Goal: Transaction & Acquisition: Purchase product/service

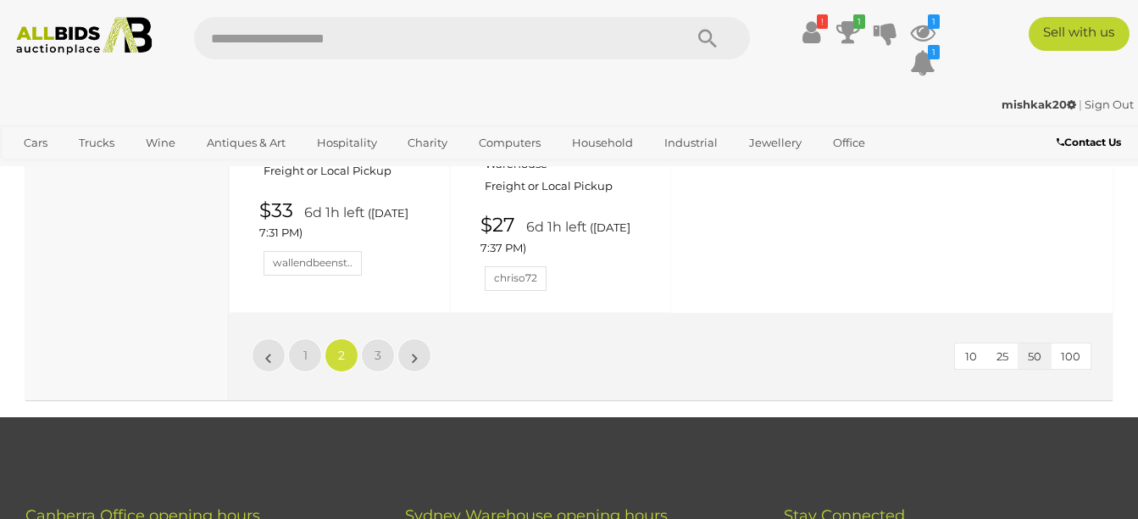
scroll to position [7126, 0]
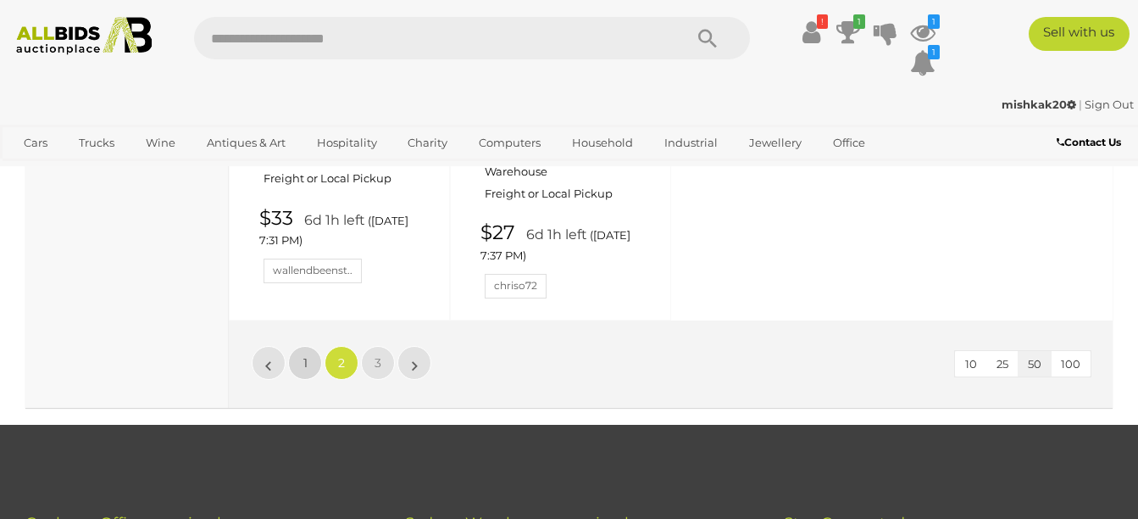
click at [301, 346] on link "1" at bounding box center [305, 363] width 34 height 34
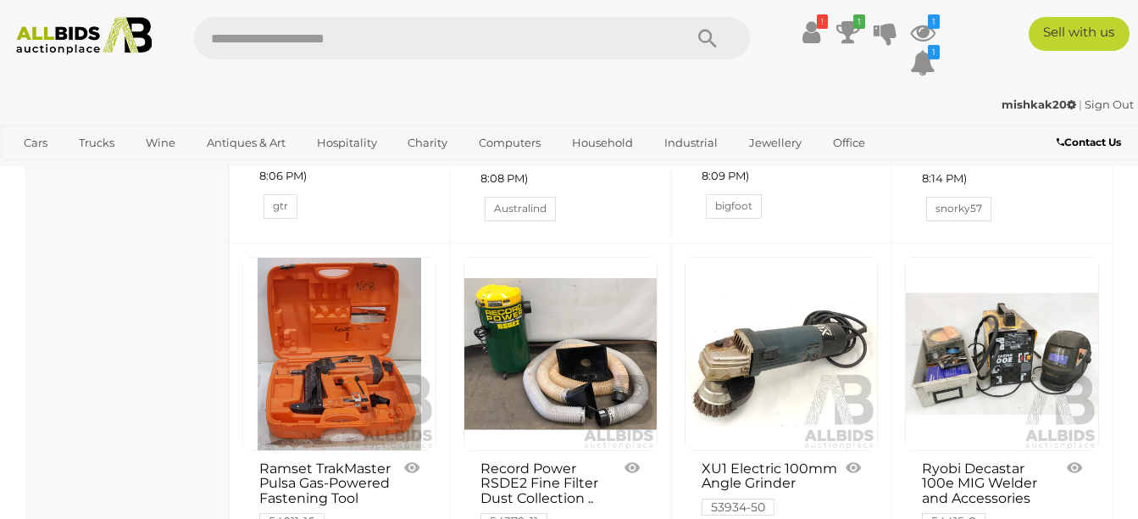
scroll to position [3927, 0]
click at [994, 303] on link at bounding box center [1002, 355] width 194 height 194
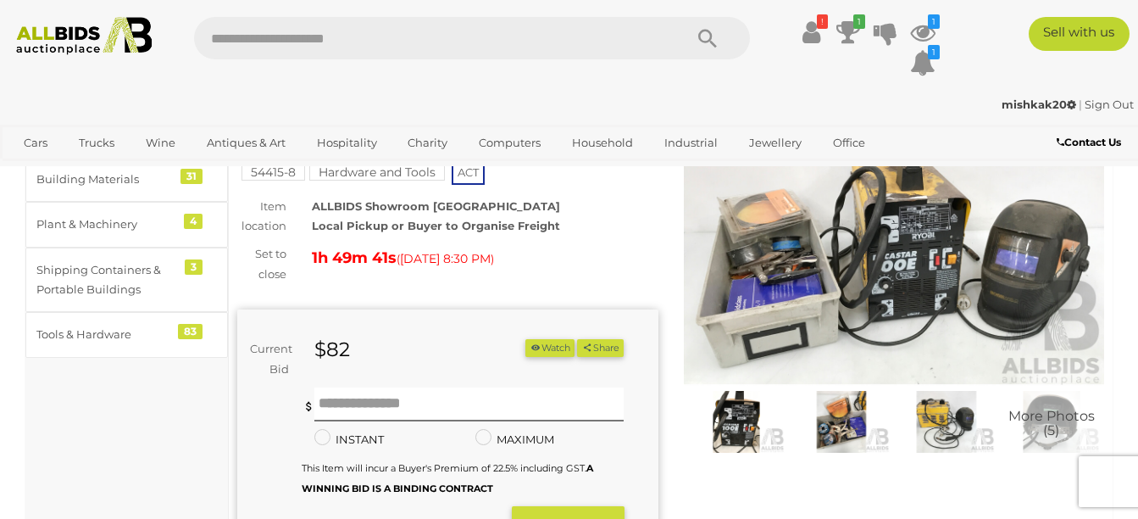
scroll to position [125, 0]
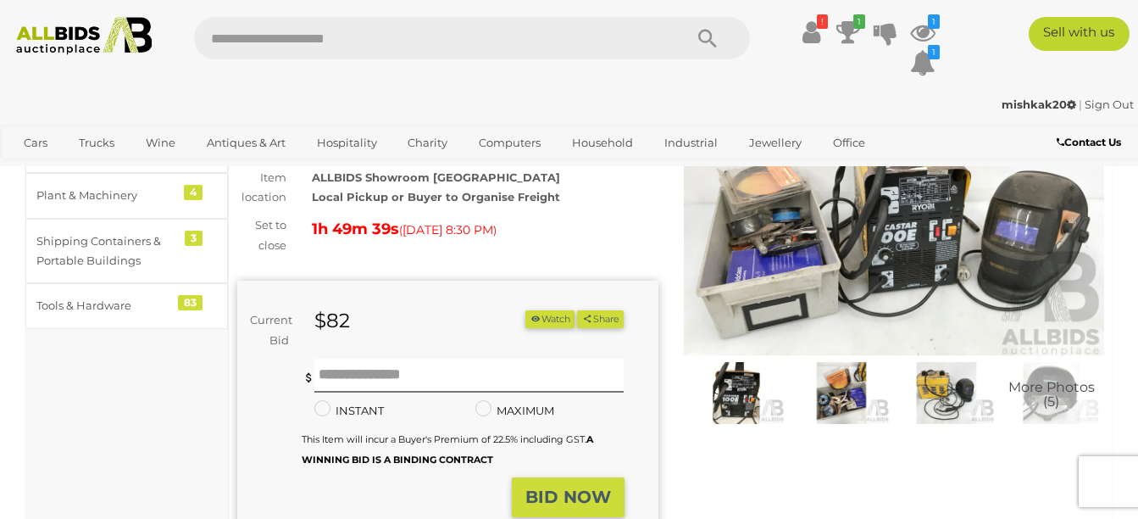
click at [735, 386] on img at bounding box center [736, 393] width 97 height 63
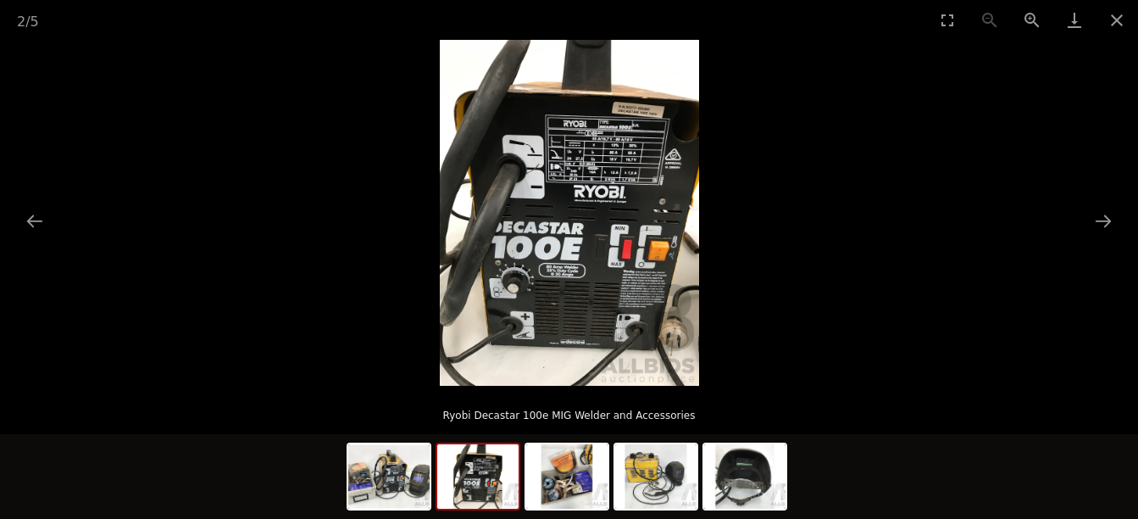
scroll to position [236, 0]
click at [578, 485] on img at bounding box center [566, 476] width 81 height 64
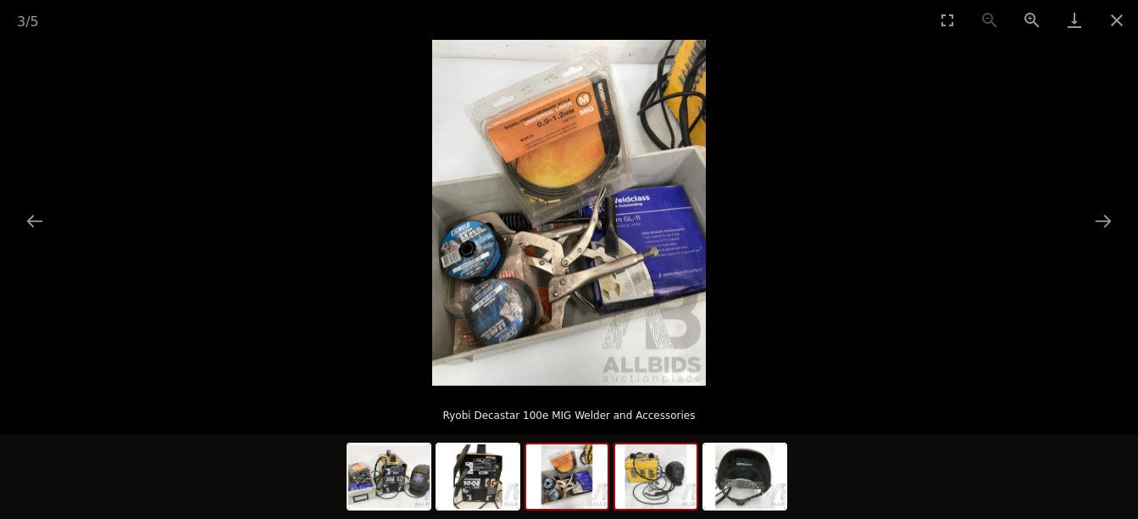
click at [653, 498] on img at bounding box center [655, 476] width 81 height 64
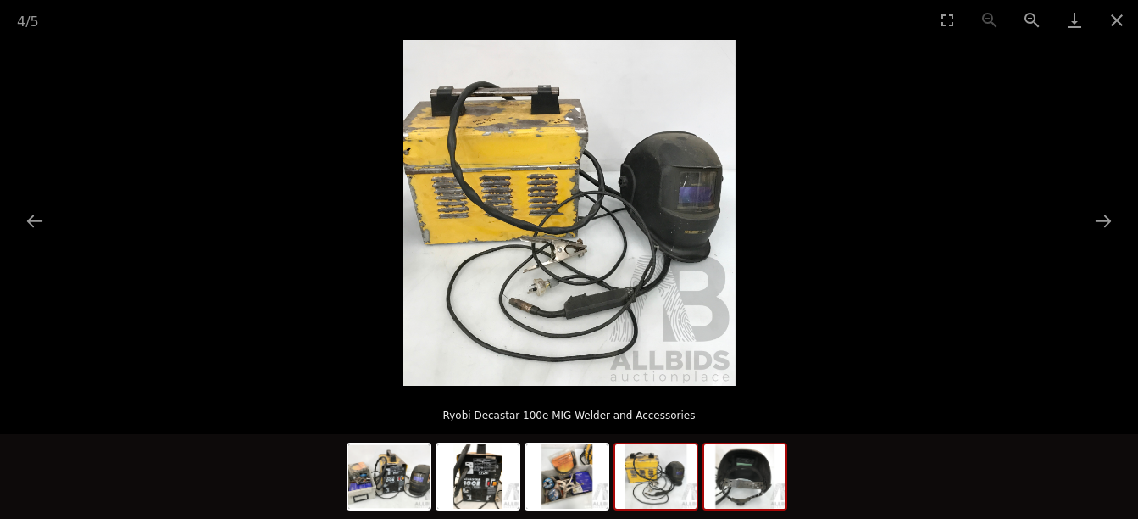
click at [758, 480] on img at bounding box center [744, 476] width 81 height 64
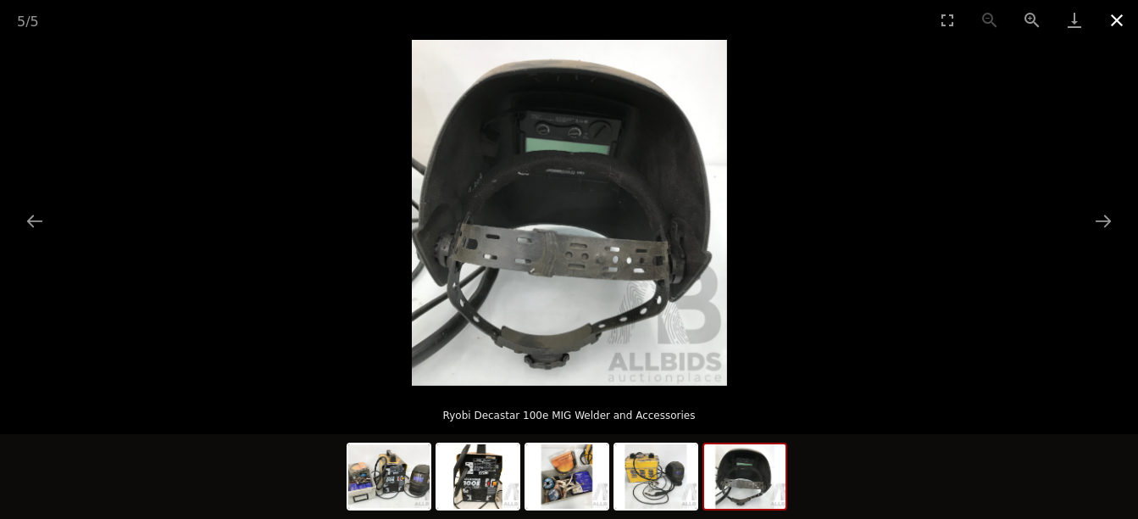
click at [1119, 24] on button "Close gallery" at bounding box center [1117, 20] width 42 height 40
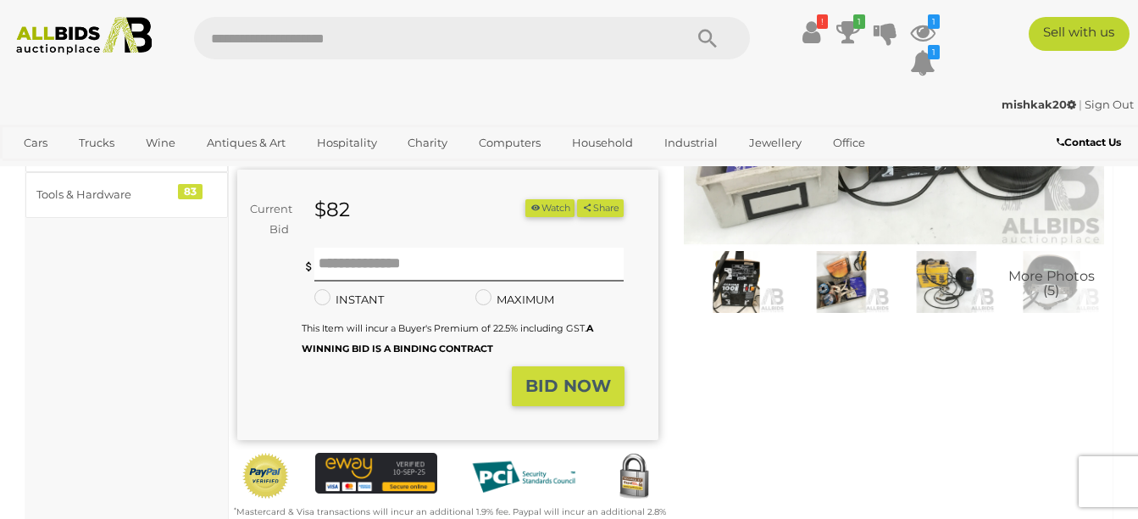
scroll to position [125, 0]
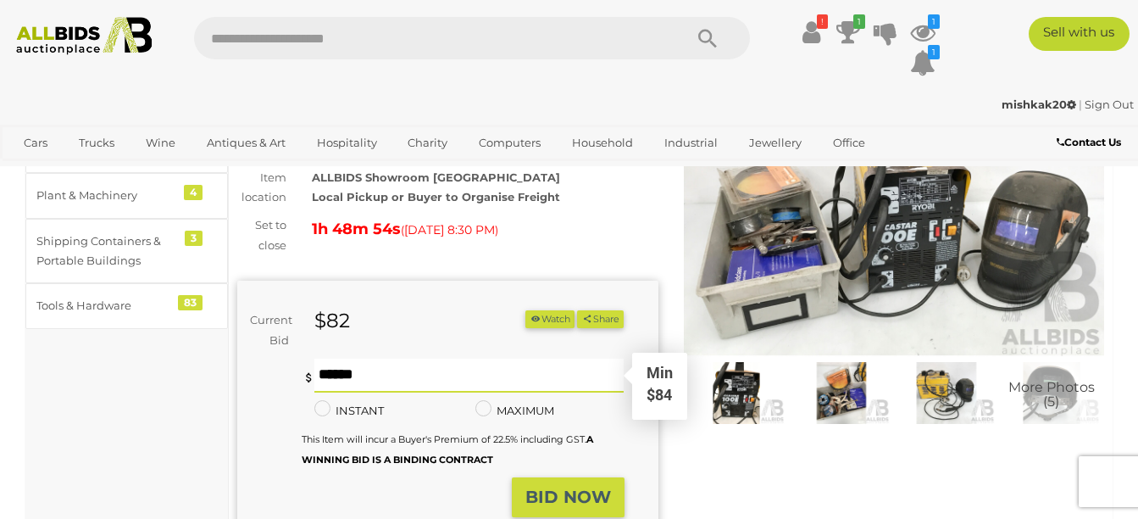
click at [317, 375] on input "text" at bounding box center [468, 375] width 309 height 34
type input "**"
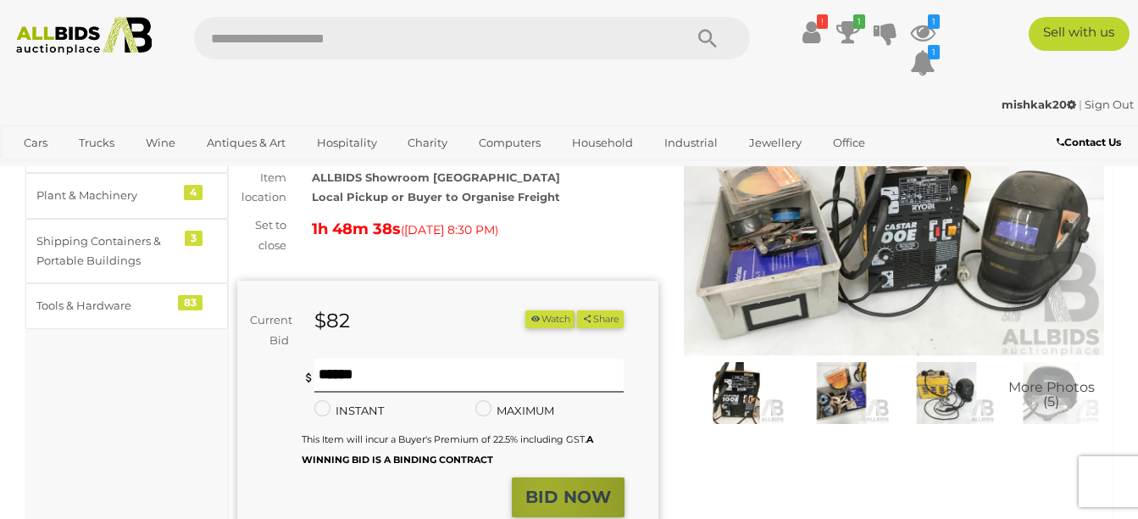
click at [546, 494] on strong "BID NOW" at bounding box center [568, 496] width 86 height 20
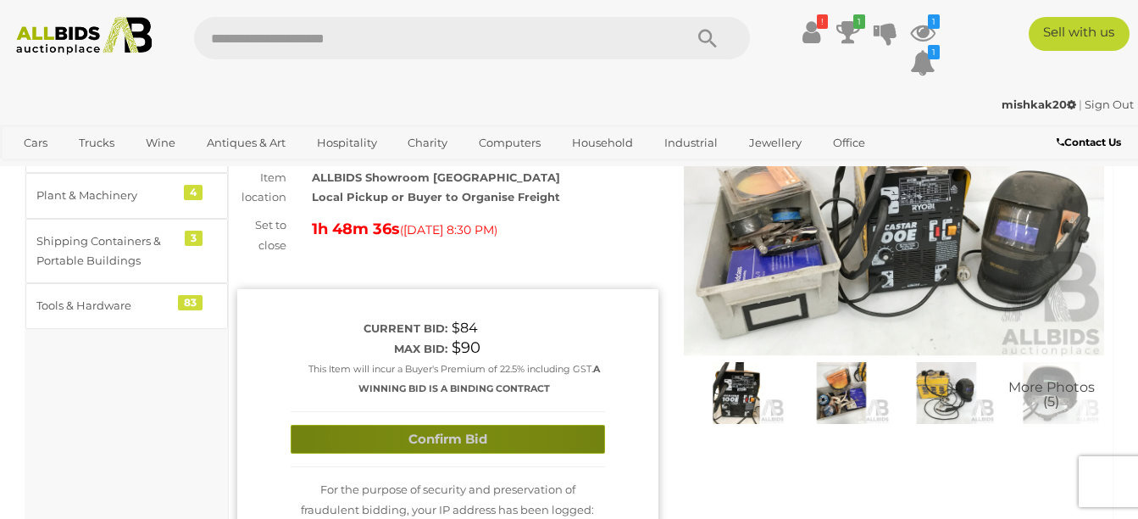
click at [452, 437] on button "Confirm Bid" at bounding box center [448, 440] width 314 height 30
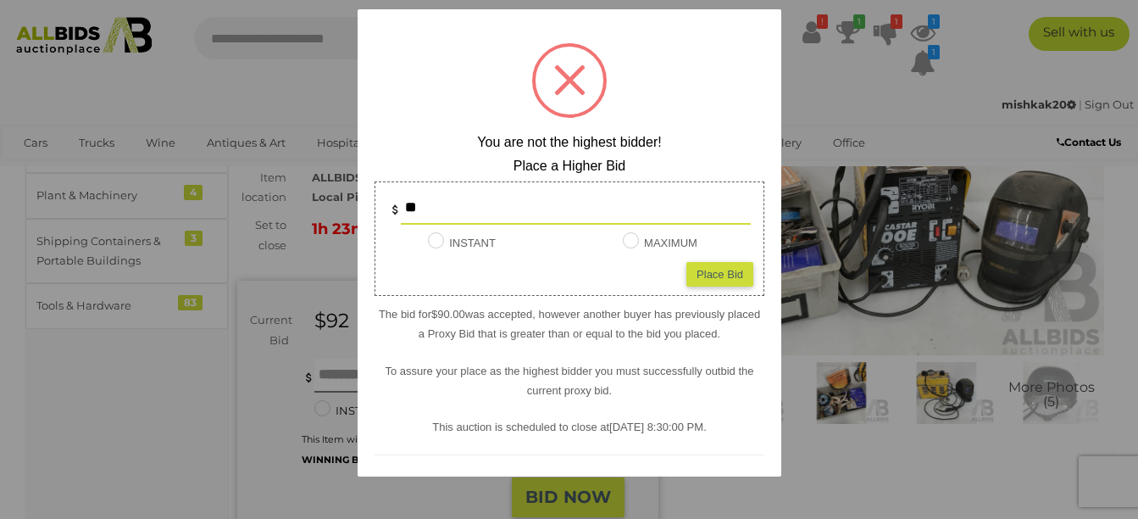
click at [711, 275] on div "Place Bid" at bounding box center [719, 274] width 67 height 25
type input "**"
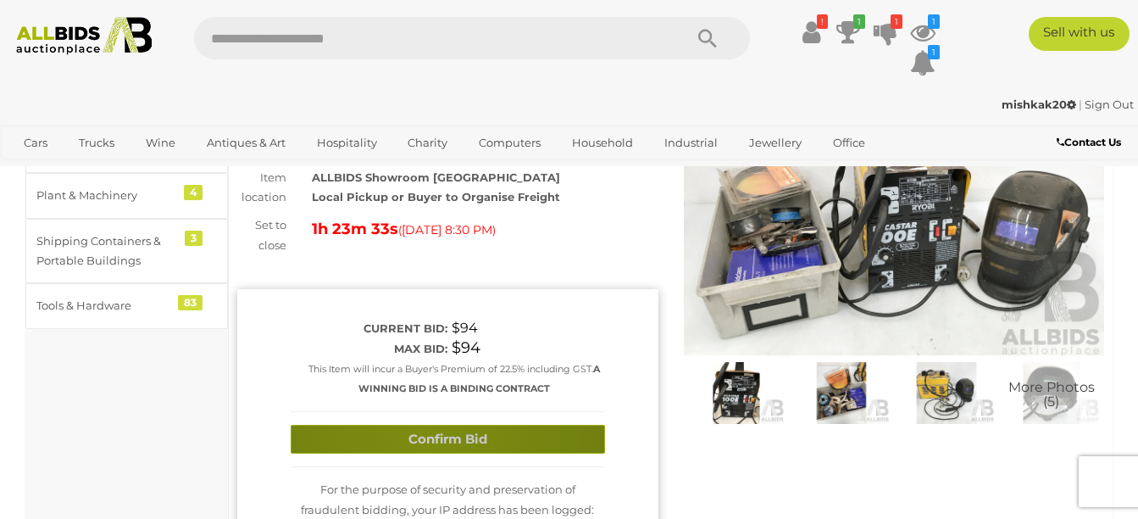
click at [419, 430] on button "Confirm Bid" at bounding box center [448, 440] width 314 height 30
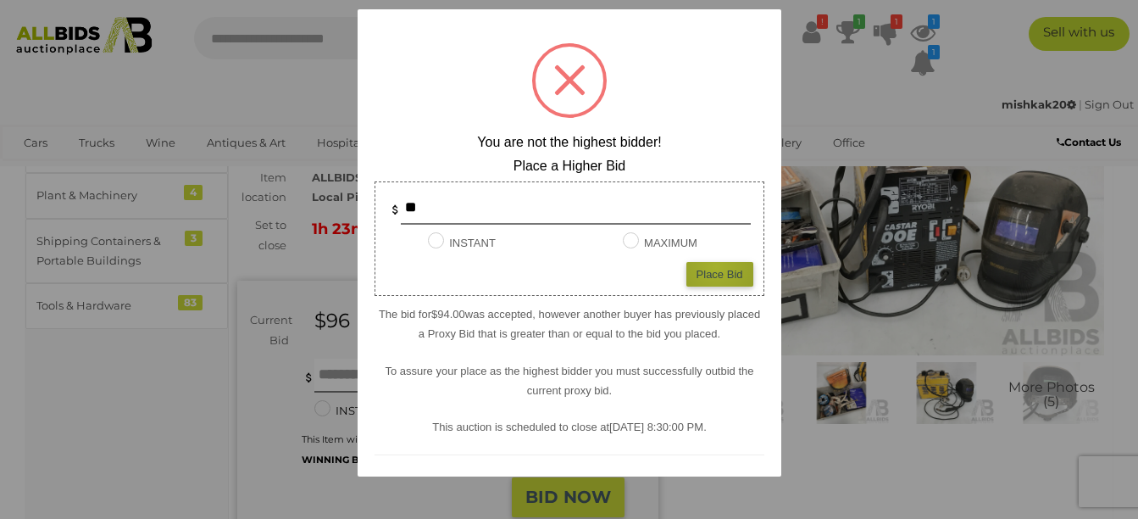
click at [703, 266] on div "Place Bid" at bounding box center [719, 274] width 67 height 25
type input "**"
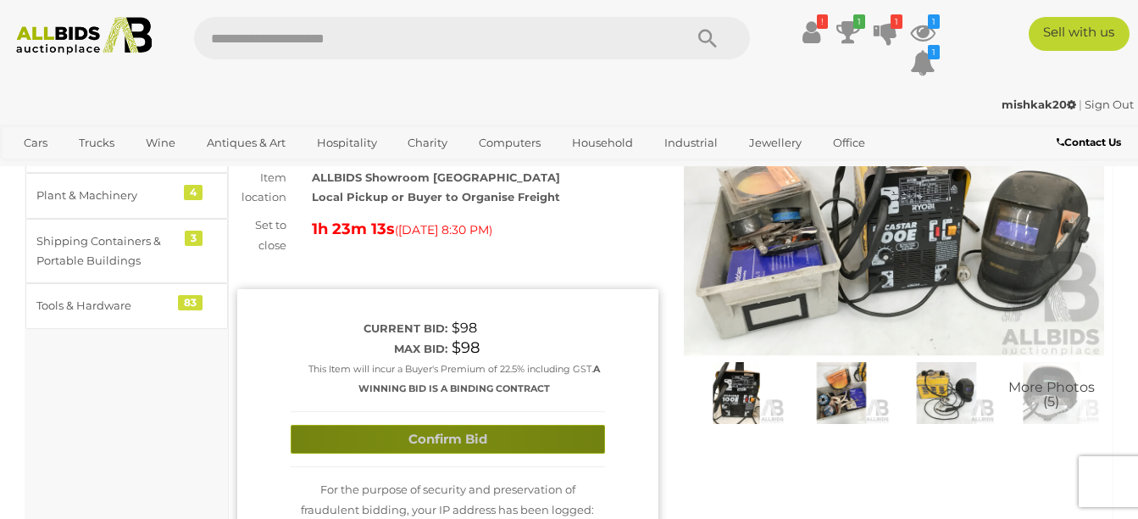
click at [432, 437] on button "Confirm Bid" at bounding box center [448, 440] width 314 height 30
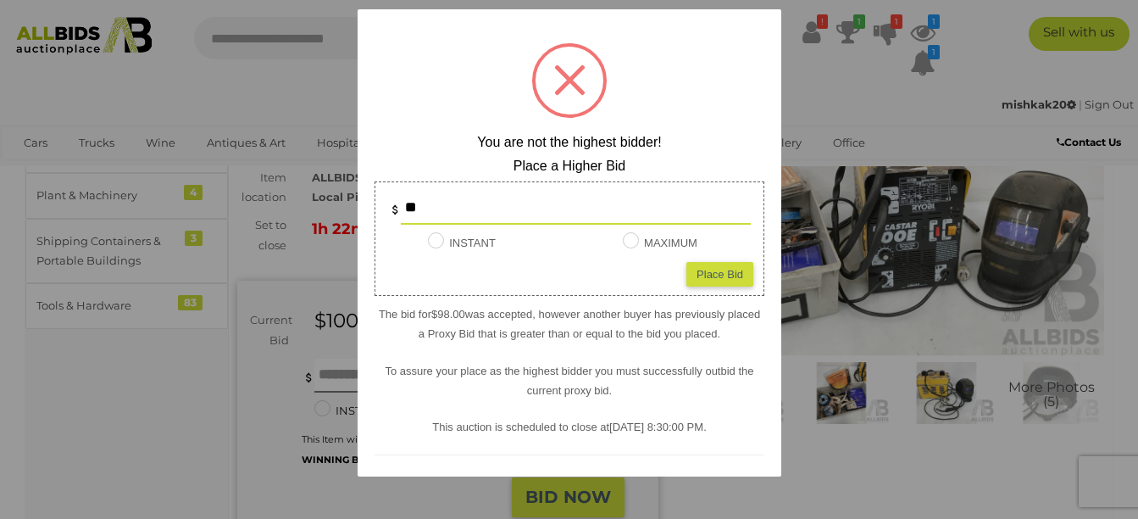
type input "*"
type input "***"
click at [703, 274] on div "Place Bid" at bounding box center [719, 274] width 67 height 25
type input "***"
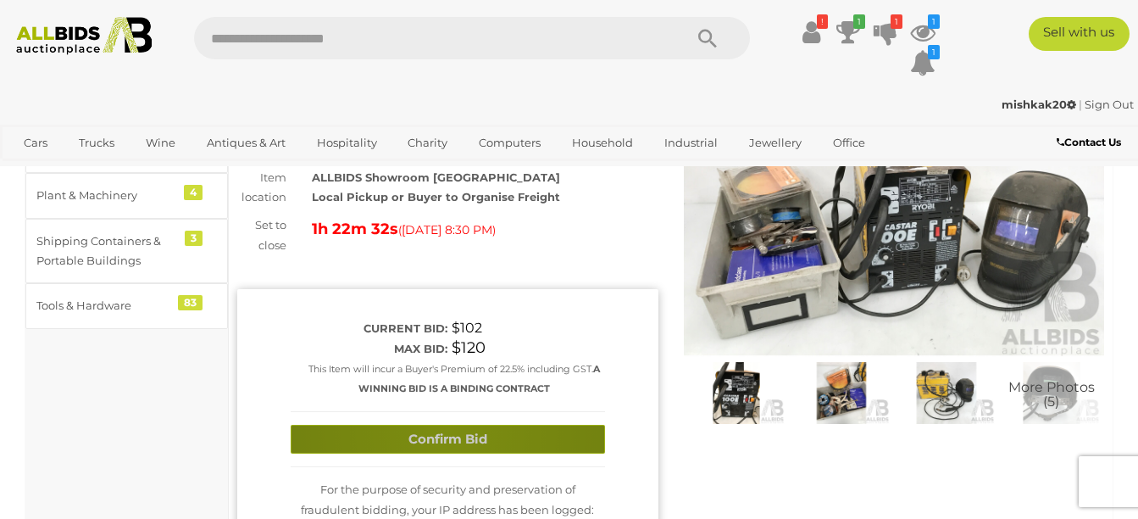
click at [447, 431] on button "Confirm Bid" at bounding box center [448, 440] width 314 height 30
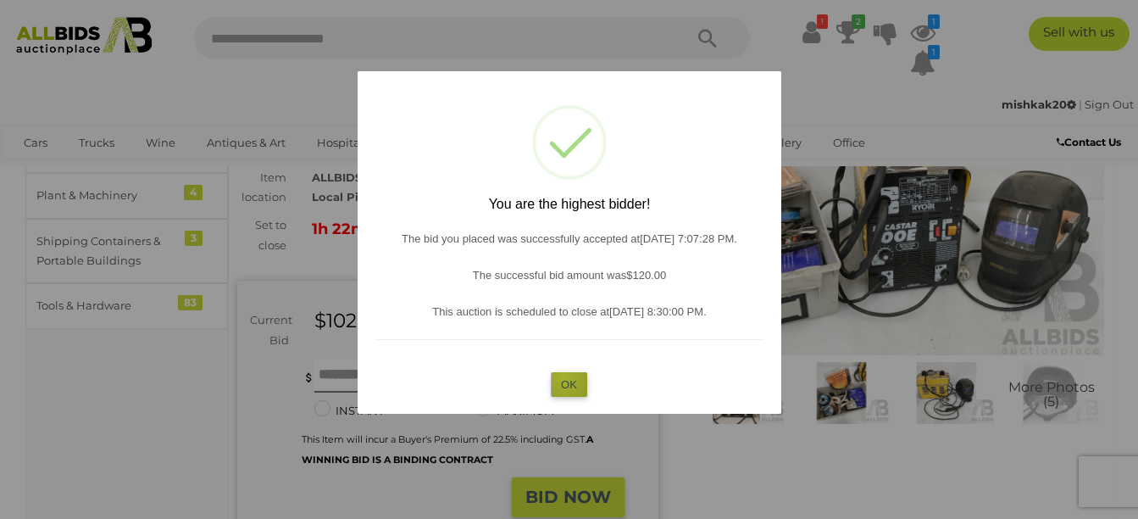
click at [563, 378] on button "OK" at bounding box center [569, 384] width 36 height 25
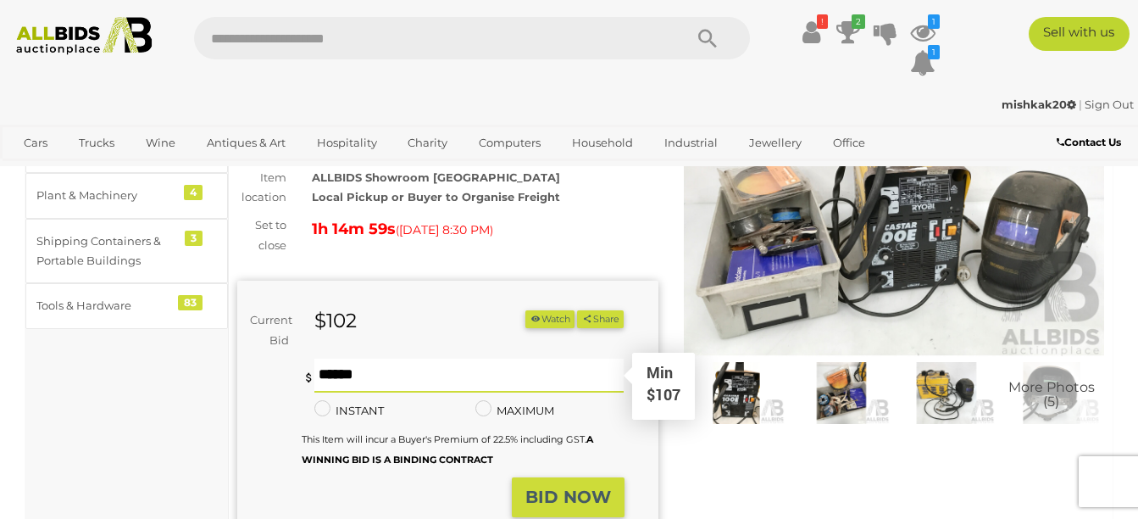
click at [318, 373] on input "text" at bounding box center [468, 375] width 309 height 34
type input "***"
click at [562, 490] on strong "BID NOW" at bounding box center [568, 496] width 86 height 20
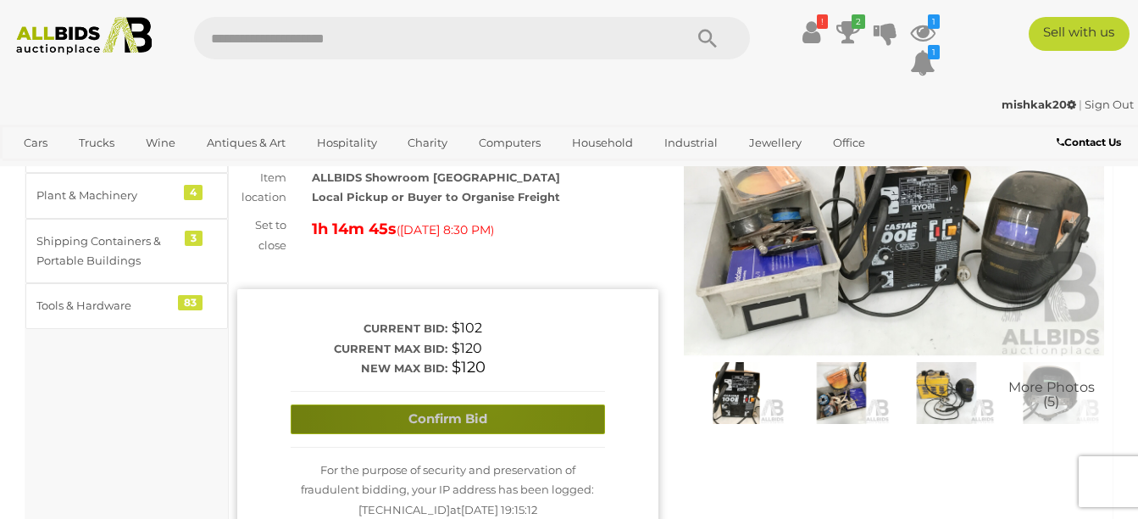
click at [492, 408] on button "Confirm Bid" at bounding box center [448, 419] width 314 height 30
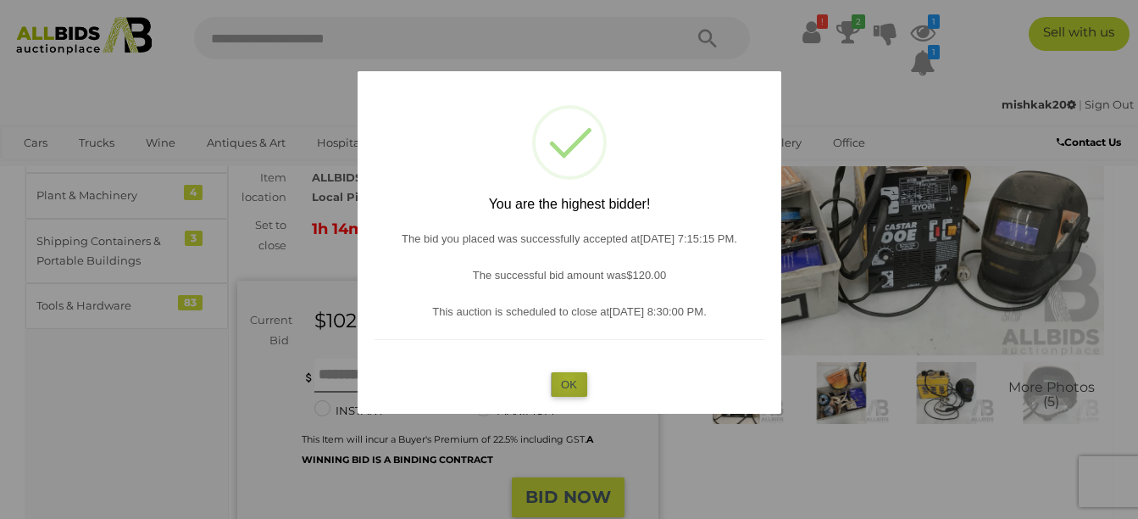
click at [568, 379] on button "OK" at bounding box center [569, 384] width 36 height 25
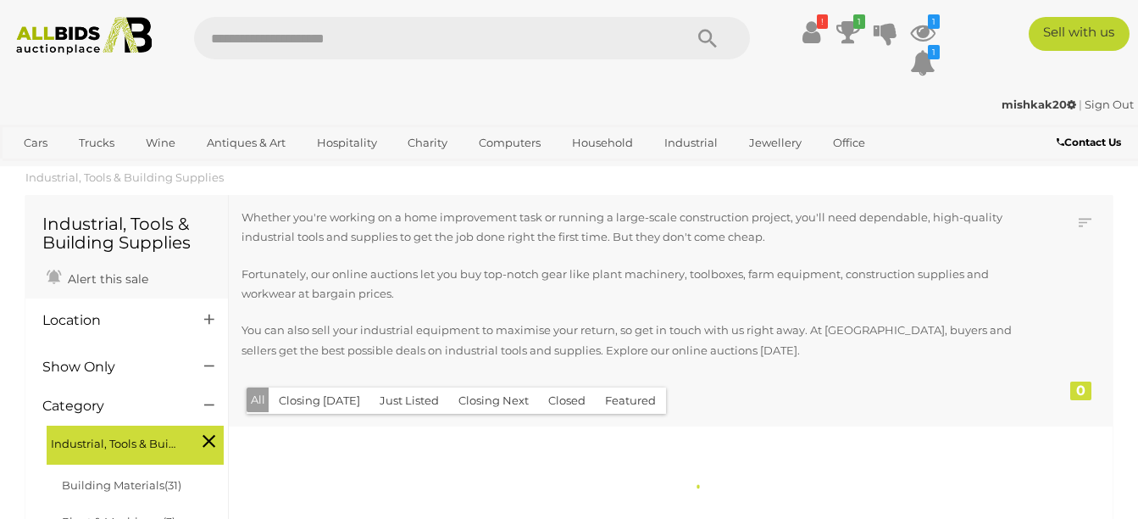
scroll to position [1306, 0]
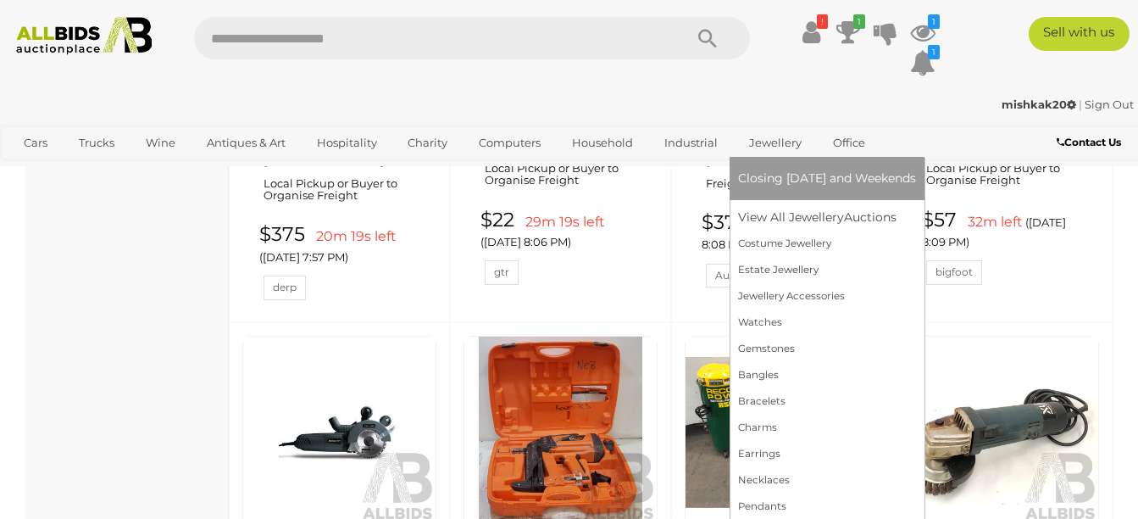
scroll to position [2198, 0]
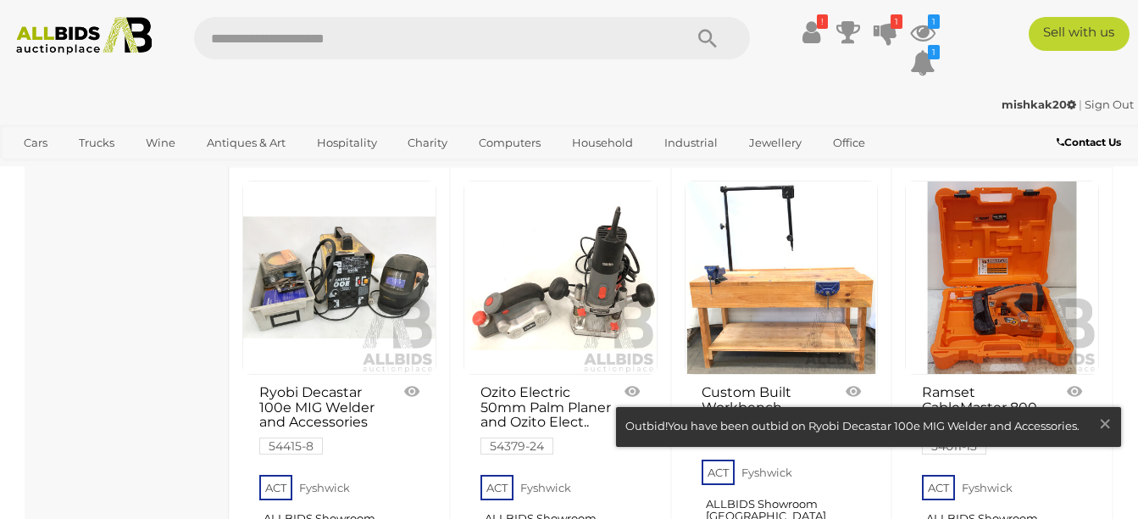
scroll to position [2890, 0]
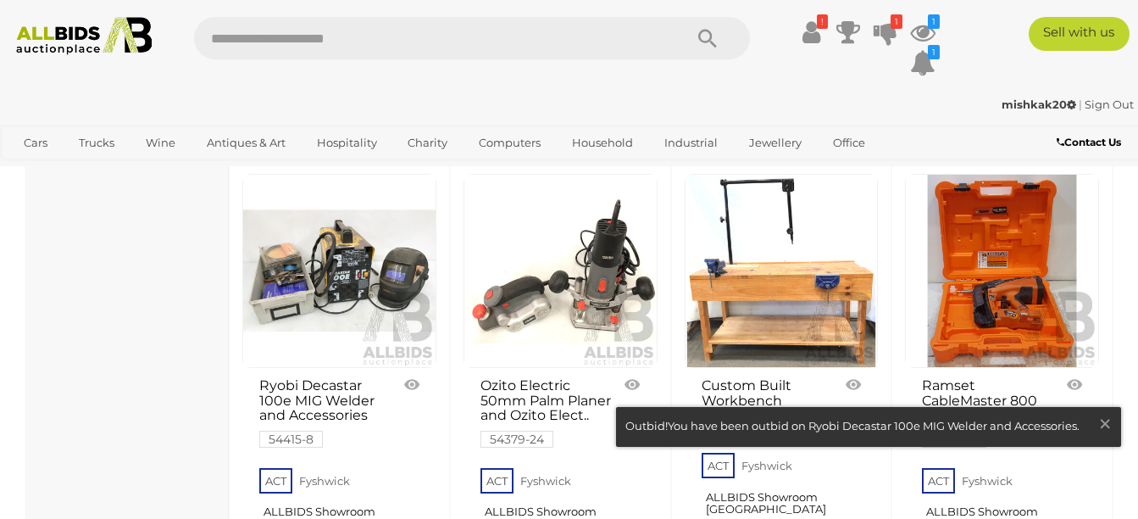
click at [340, 296] on link at bounding box center [339, 271] width 194 height 194
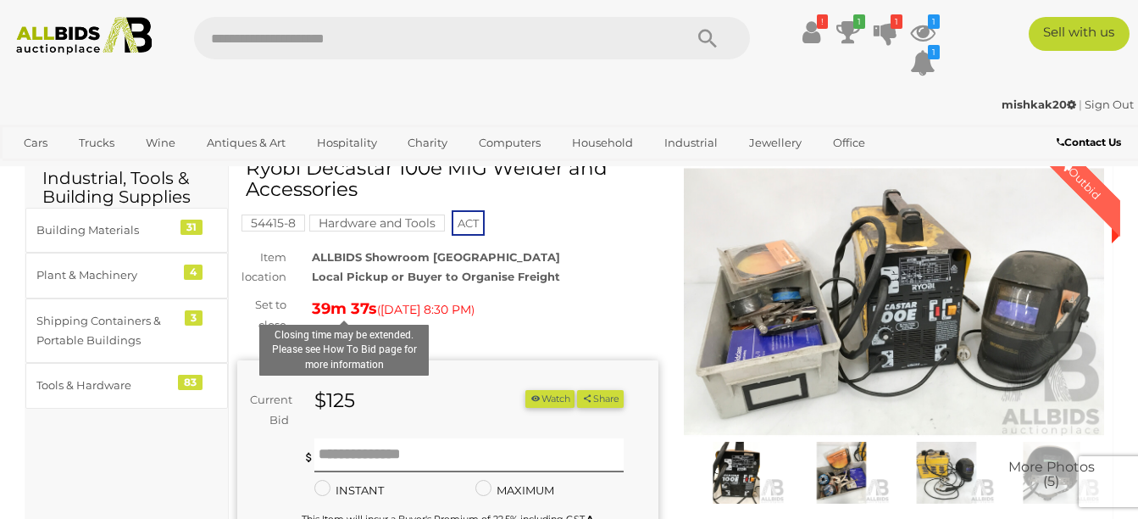
scroll to position [45, 0]
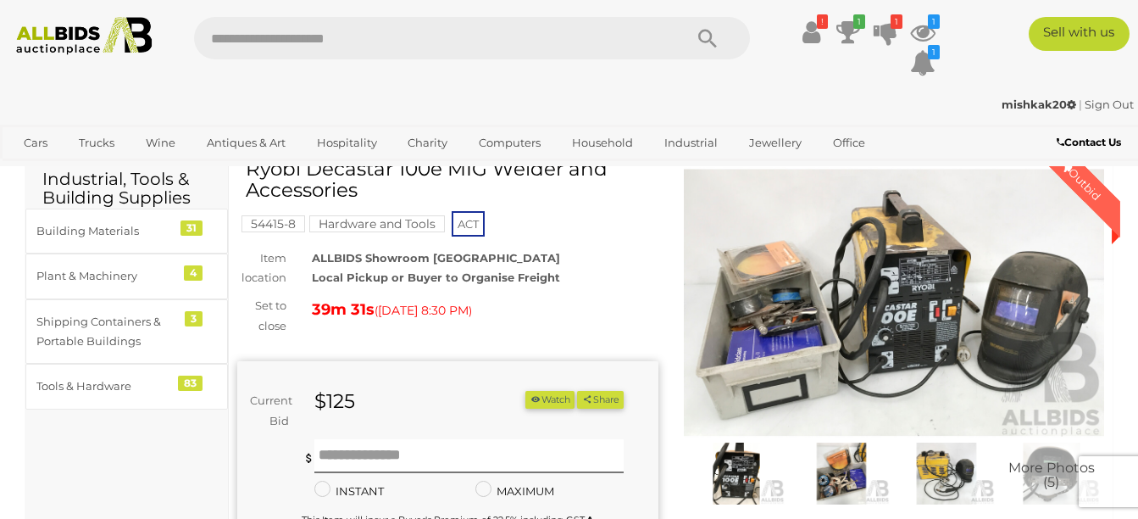
click at [838, 469] on img at bounding box center [841, 473] width 97 height 63
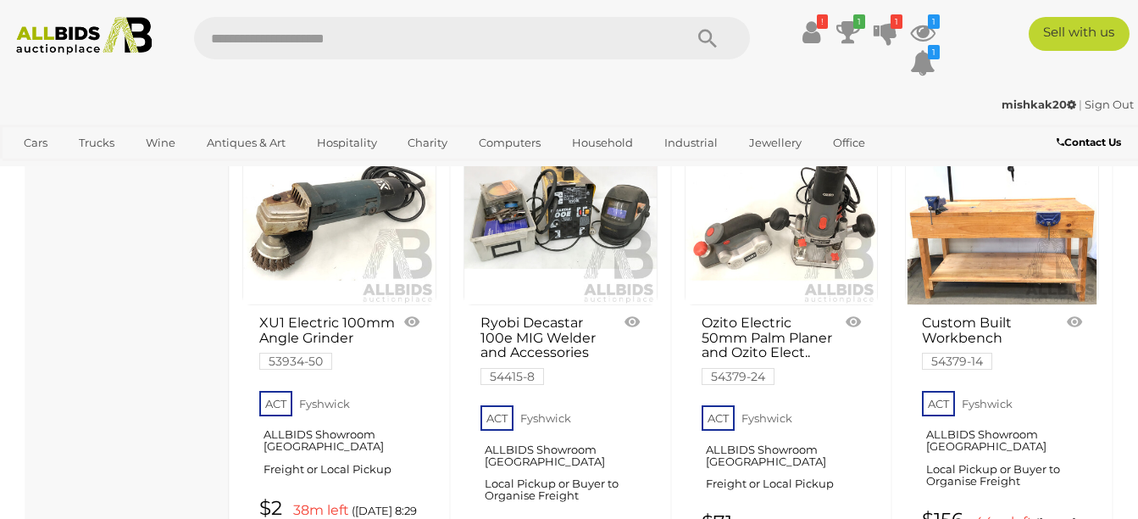
scroll to position [1396, 0]
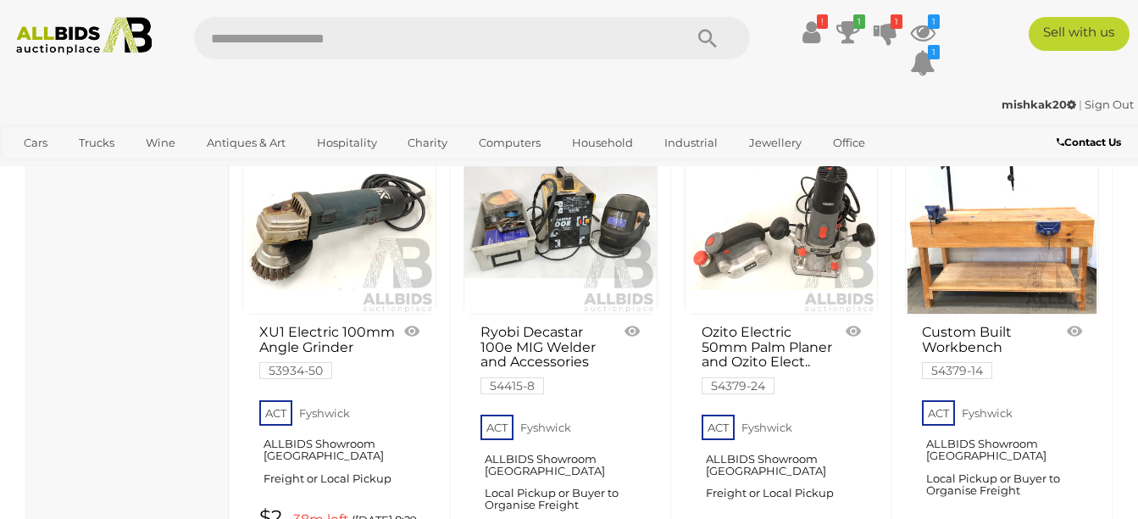
click at [529, 280] on img at bounding box center [560, 217] width 192 height 192
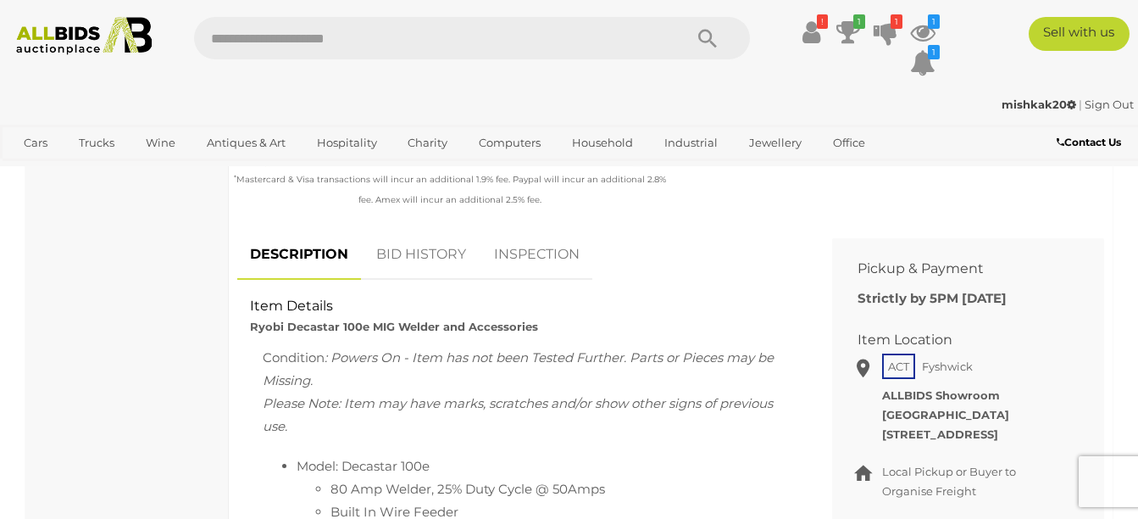
scroll to position [569, 0]
click at [414, 247] on link "BID HISTORY" at bounding box center [421, 254] width 115 height 50
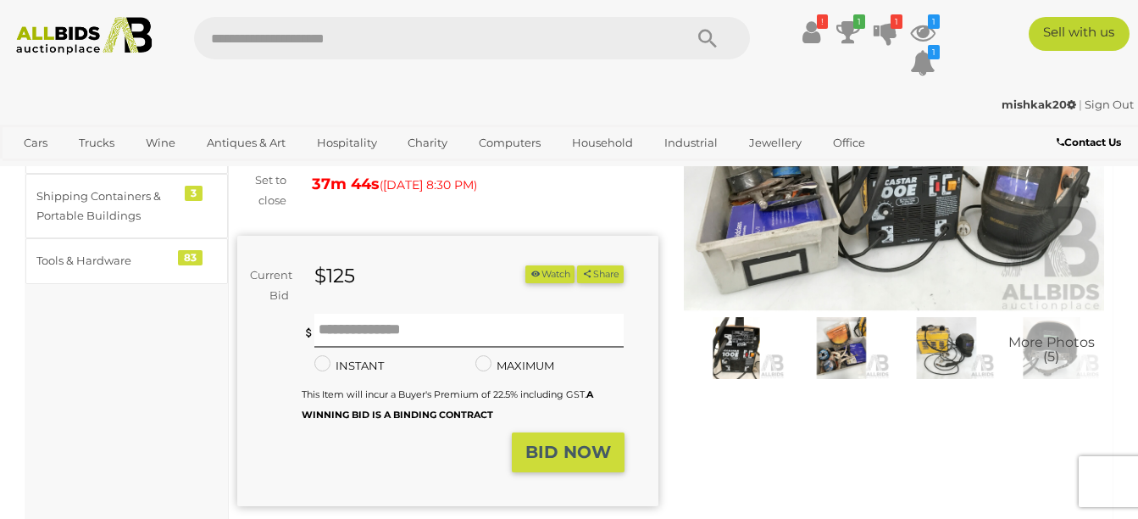
scroll to position [173, 0]
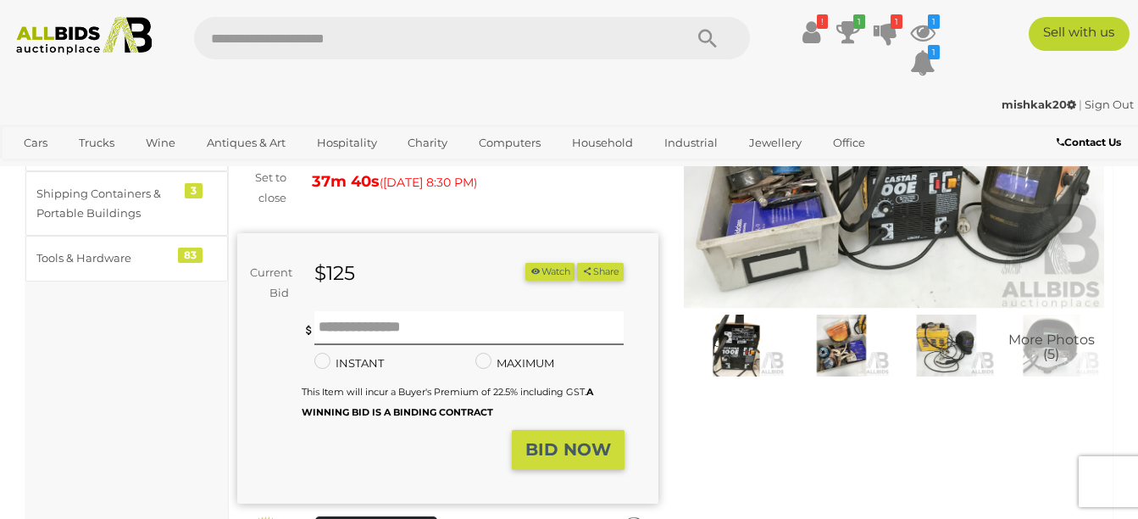
click at [944, 342] on img at bounding box center [946, 345] width 97 height 63
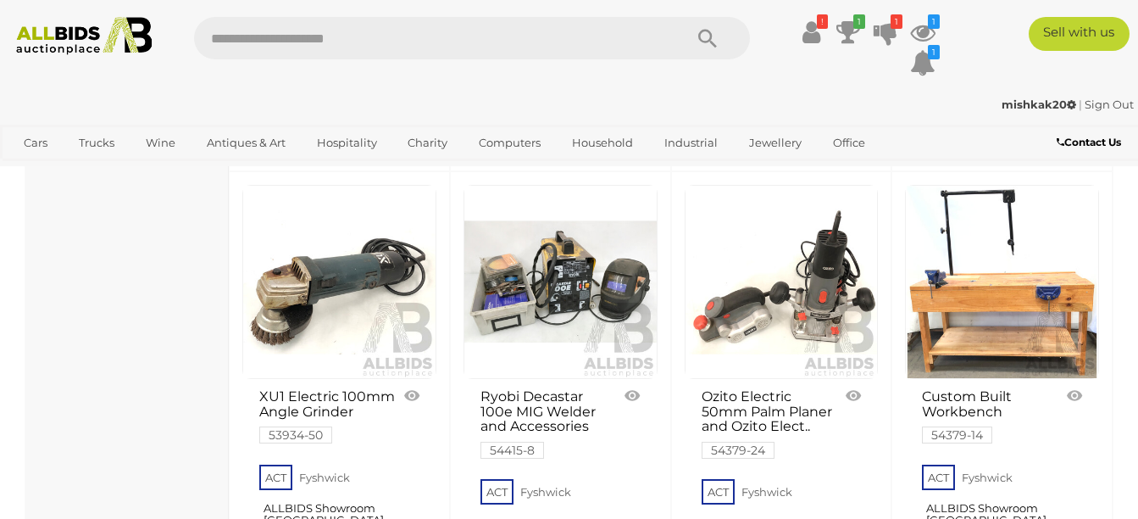
scroll to position [1330, 0]
click at [545, 307] on link at bounding box center [560, 283] width 194 height 194
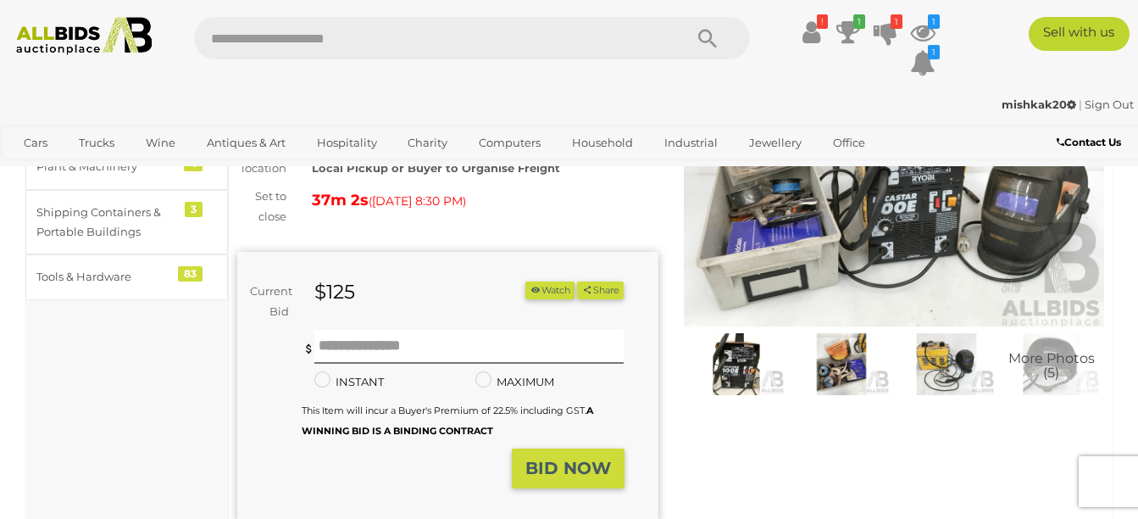
scroll to position [157, 0]
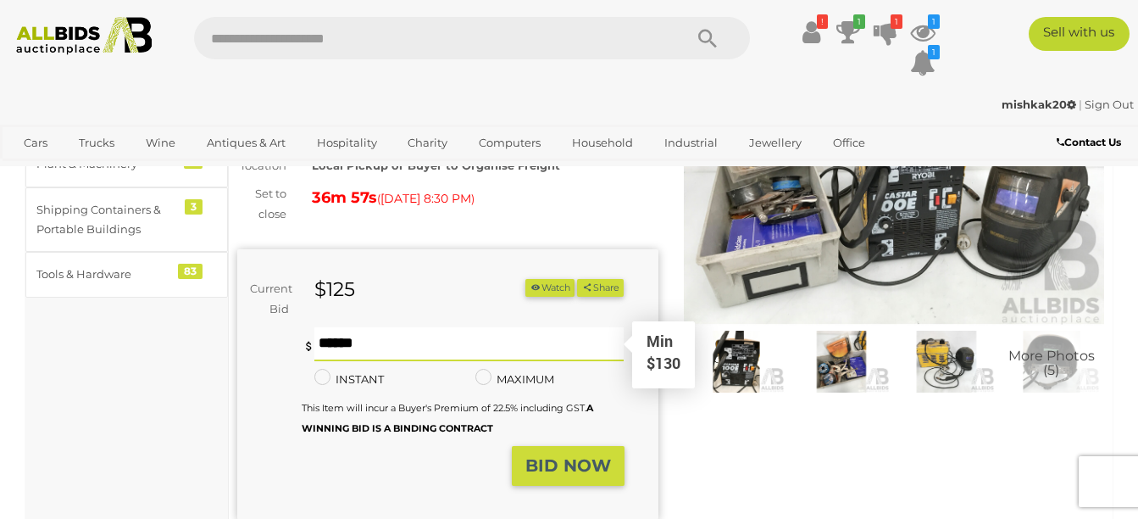
click at [318, 345] on input "text" at bounding box center [468, 344] width 309 height 34
type input "***"
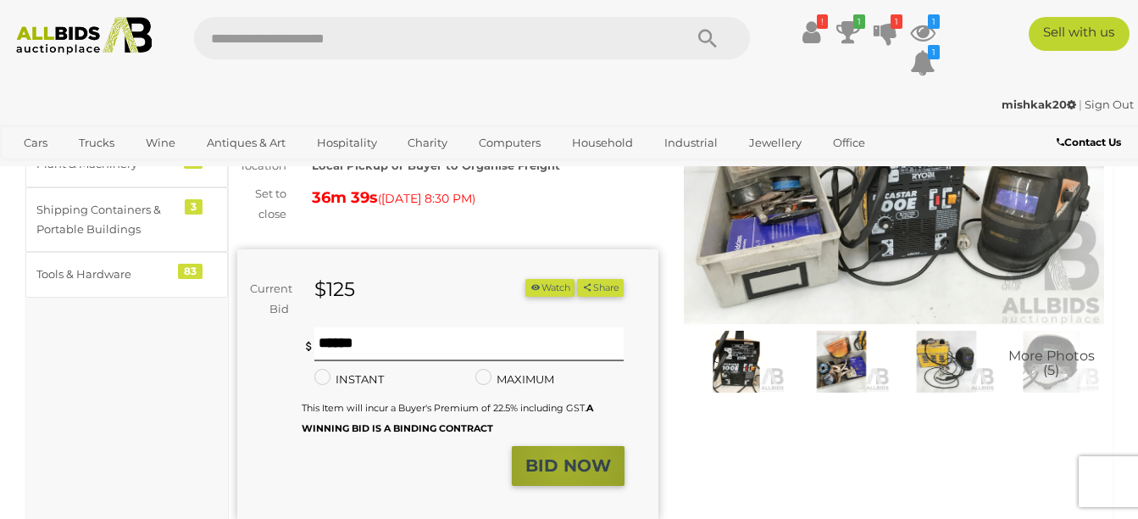
click at [564, 463] on strong "BID NOW" at bounding box center [568, 465] width 86 height 20
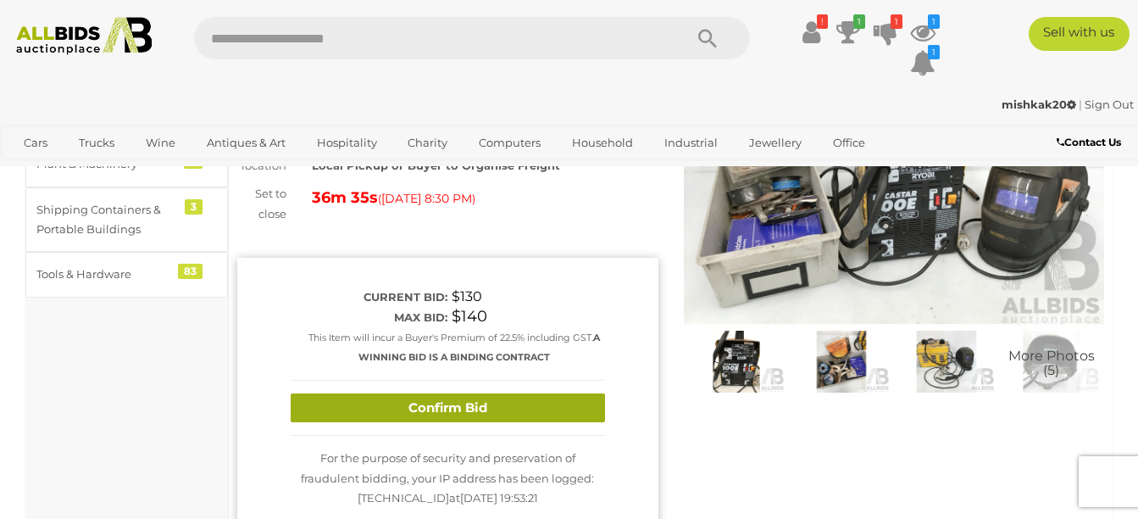
click at [441, 400] on button "Confirm Bid" at bounding box center [448, 408] width 314 height 30
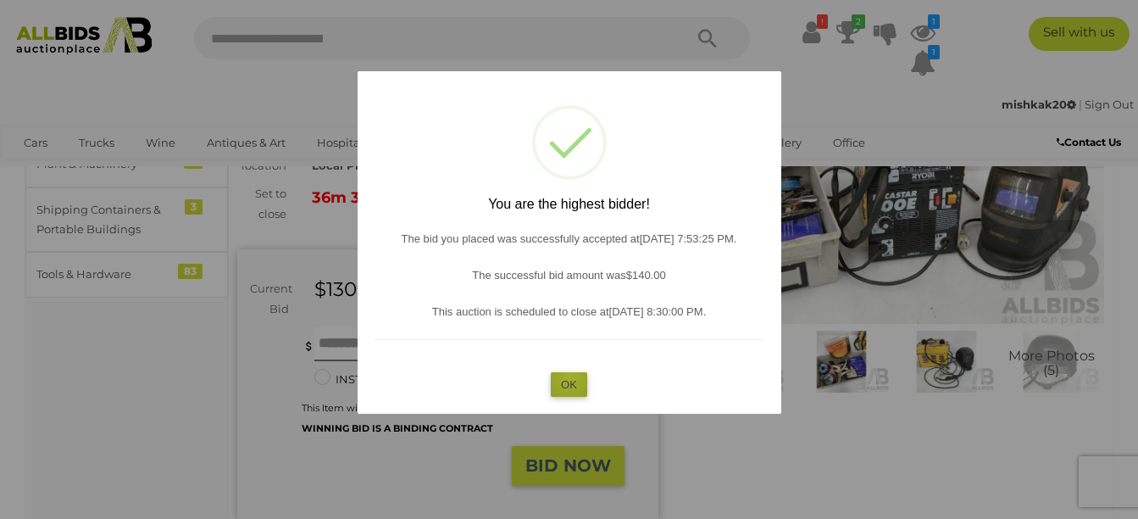
click at [569, 377] on button "OK" at bounding box center [569, 384] width 36 height 25
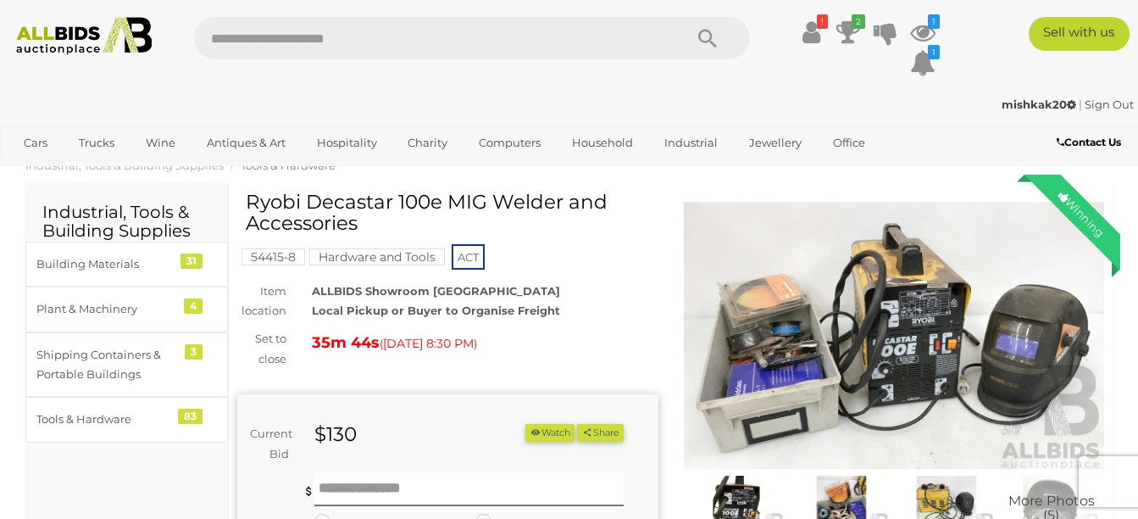
scroll to position [0, 0]
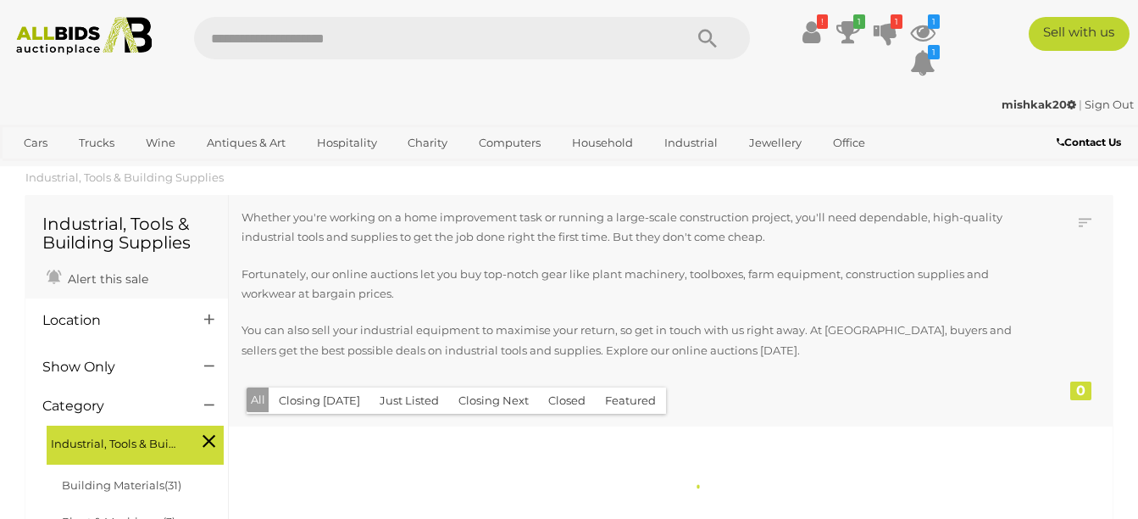
scroll to position [1306, 0]
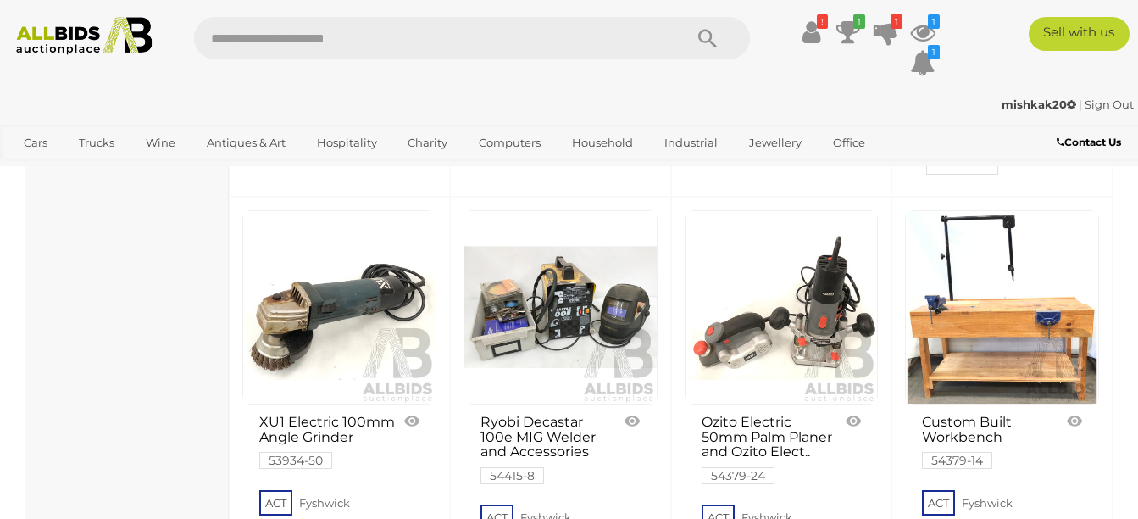
scroll to position [1414, 0]
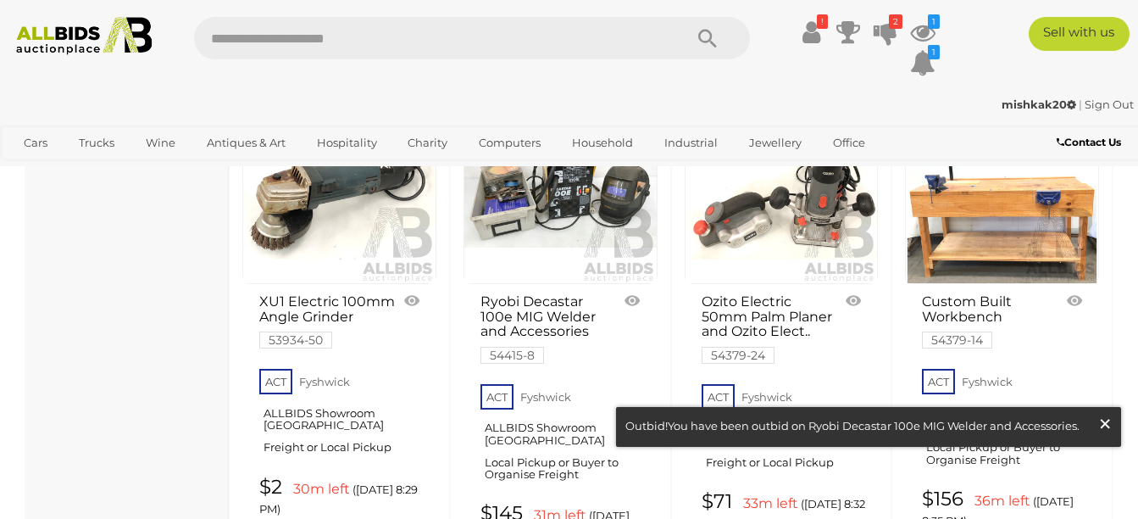
click at [1107, 420] on span "×" at bounding box center [1104, 423] width 15 height 33
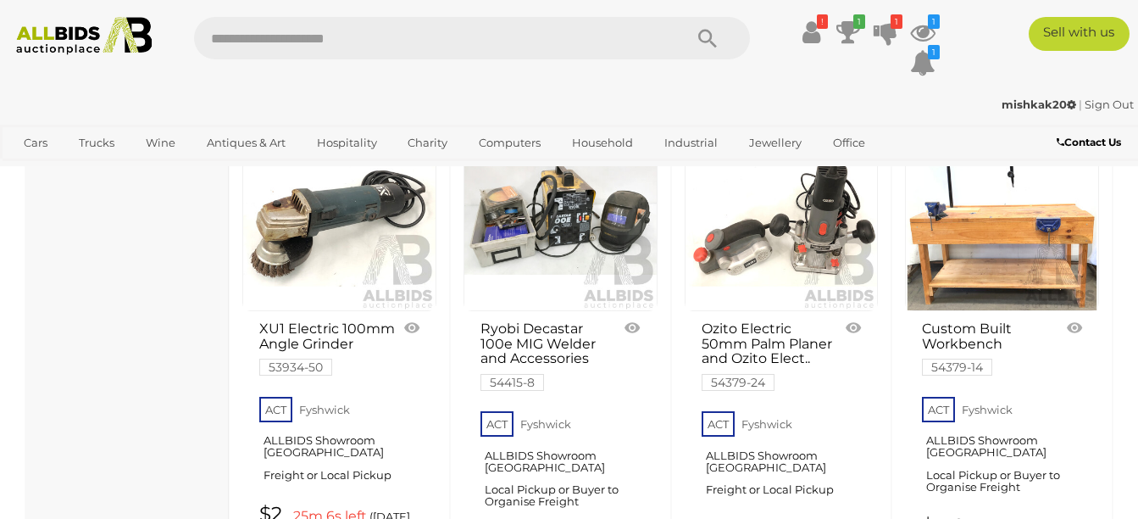
scroll to position [1392, 0]
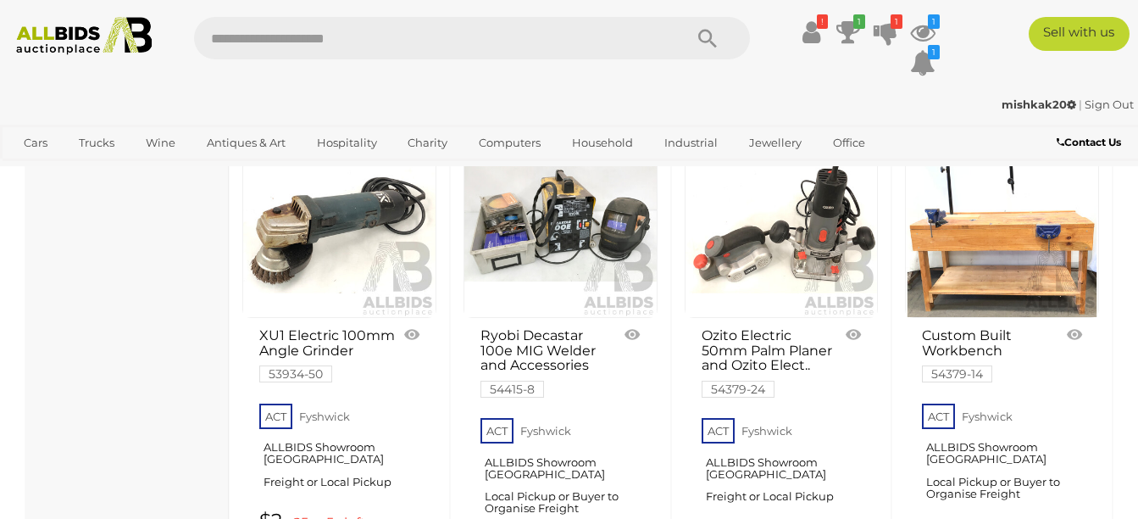
click at [551, 239] on link at bounding box center [560, 221] width 194 height 194
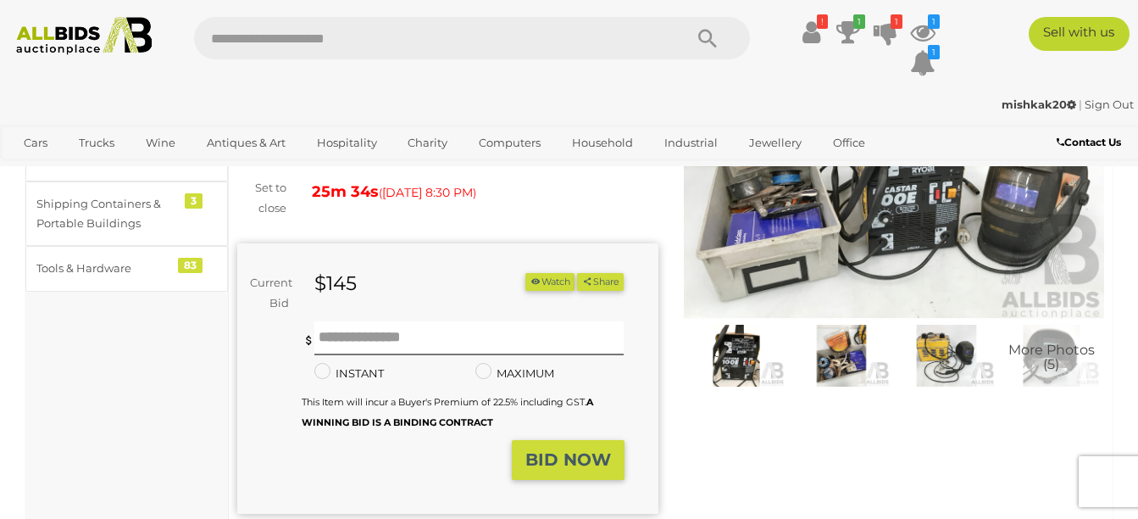
scroll to position [164, 0]
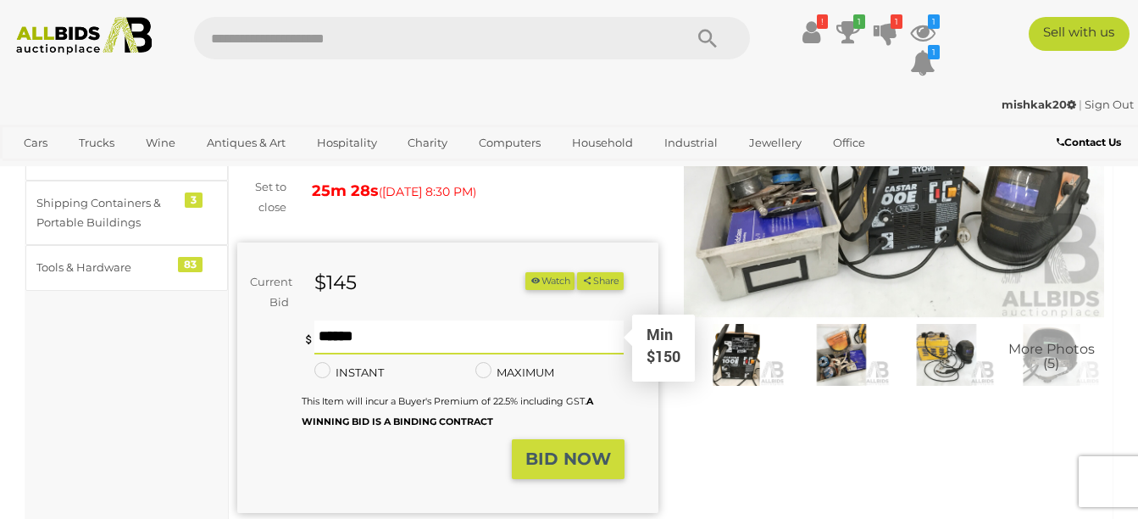
click at [317, 338] on input "text" at bounding box center [468, 337] width 309 height 34
type input "***"
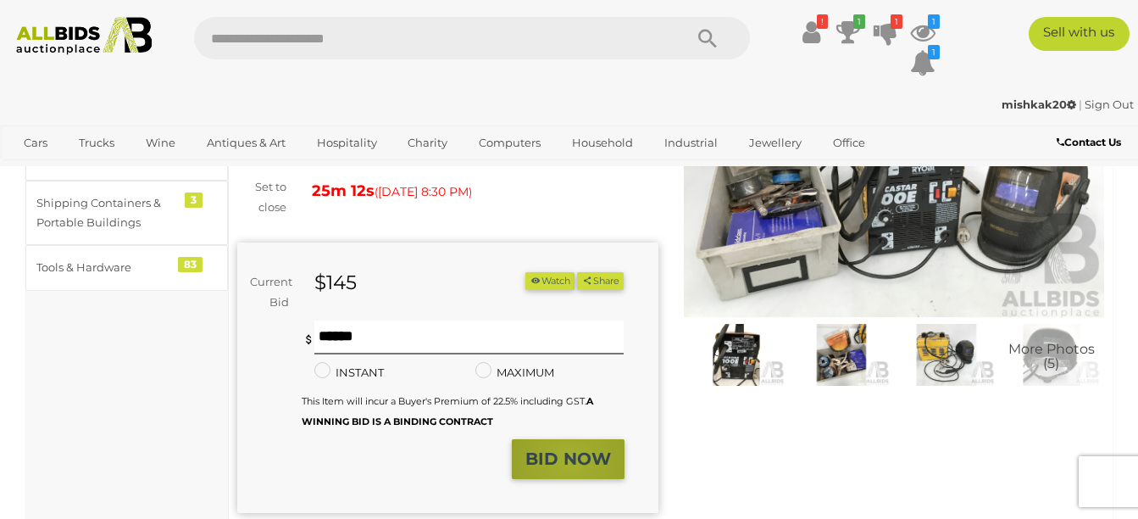
click at [571, 460] on strong "BID NOW" at bounding box center [568, 458] width 86 height 20
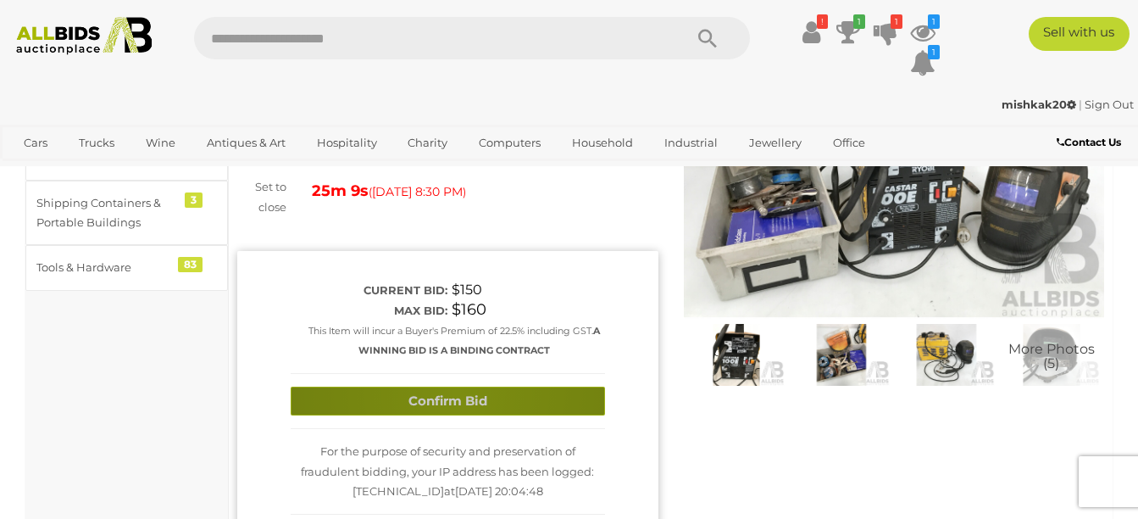
click at [456, 391] on button "Confirm Bid" at bounding box center [448, 401] width 314 height 30
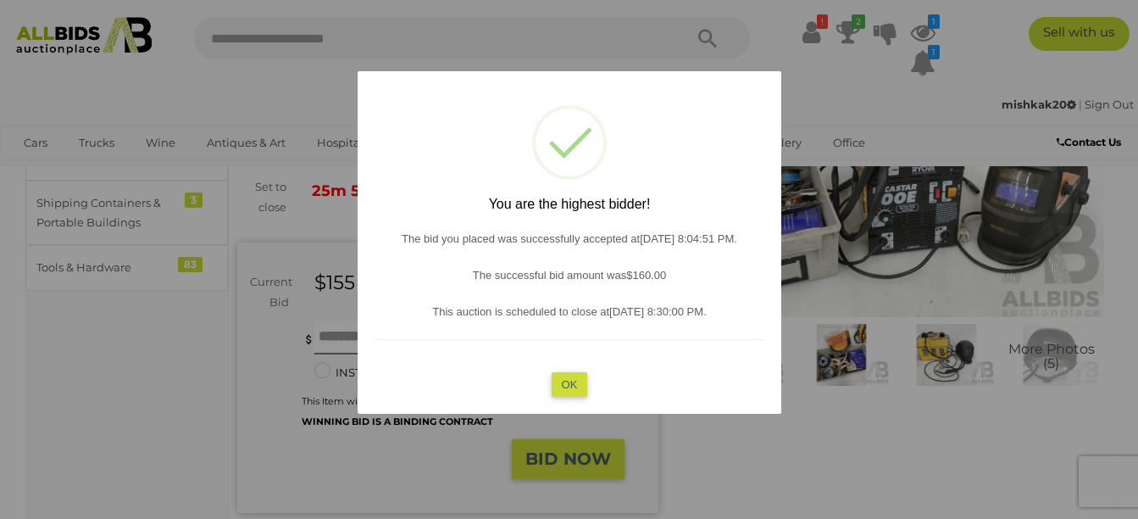
click at [569, 384] on button "OK" at bounding box center [569, 384] width 36 height 25
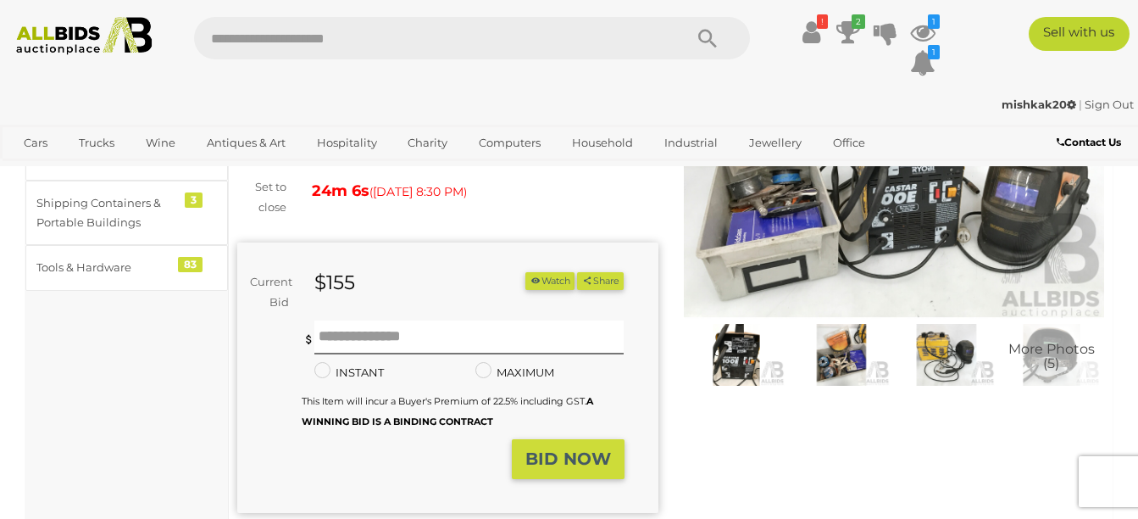
scroll to position [0, 0]
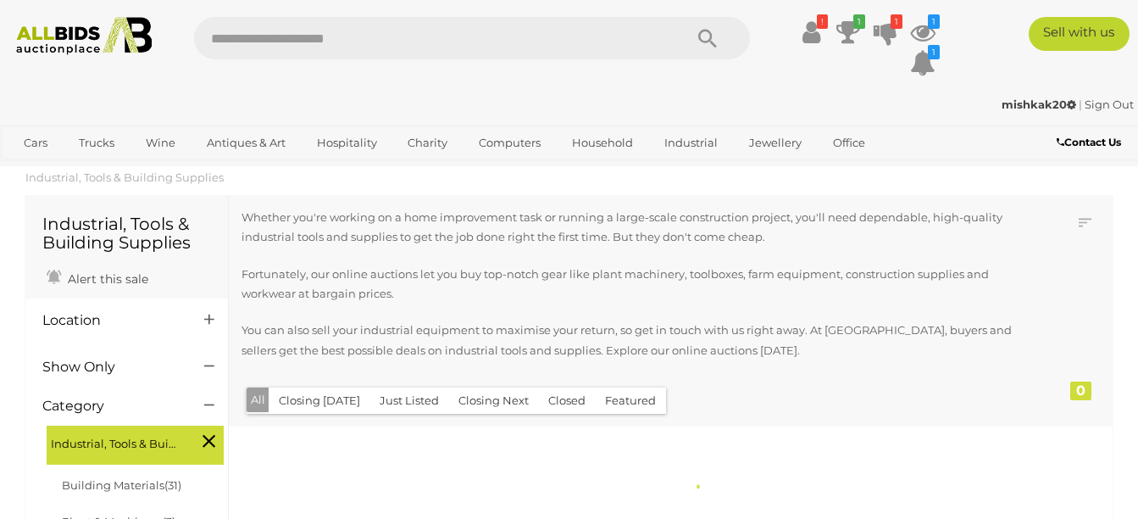
scroll to position [1306, 0]
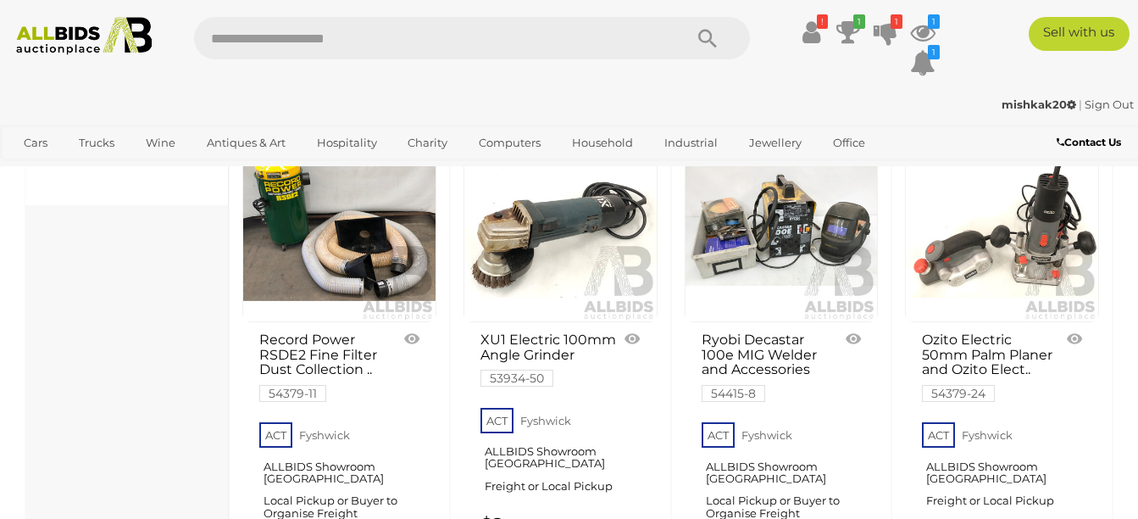
scroll to position [851, 0]
click at [798, 246] on link at bounding box center [782, 227] width 194 height 194
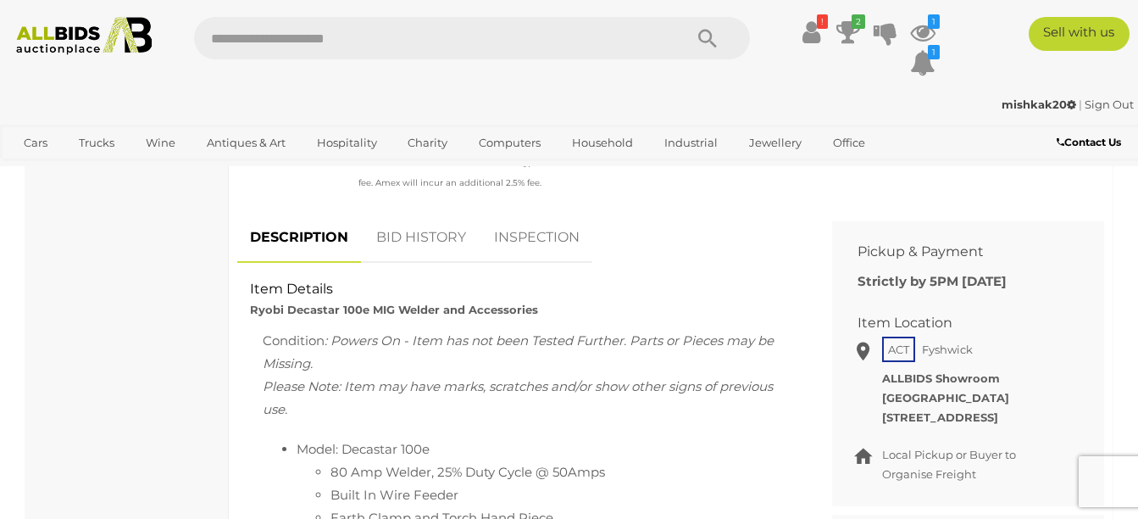
scroll to position [586, 0]
click at [411, 237] on link "BID HISTORY" at bounding box center [421, 237] width 115 height 50
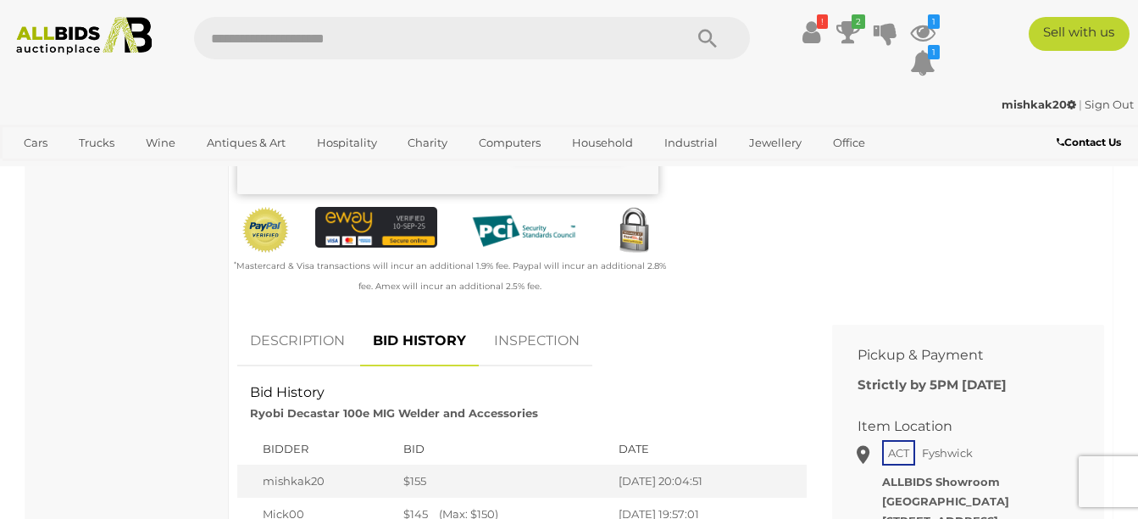
scroll to position [481, 0]
click at [291, 333] on link "DESCRIPTION" at bounding box center [297, 342] width 120 height 50
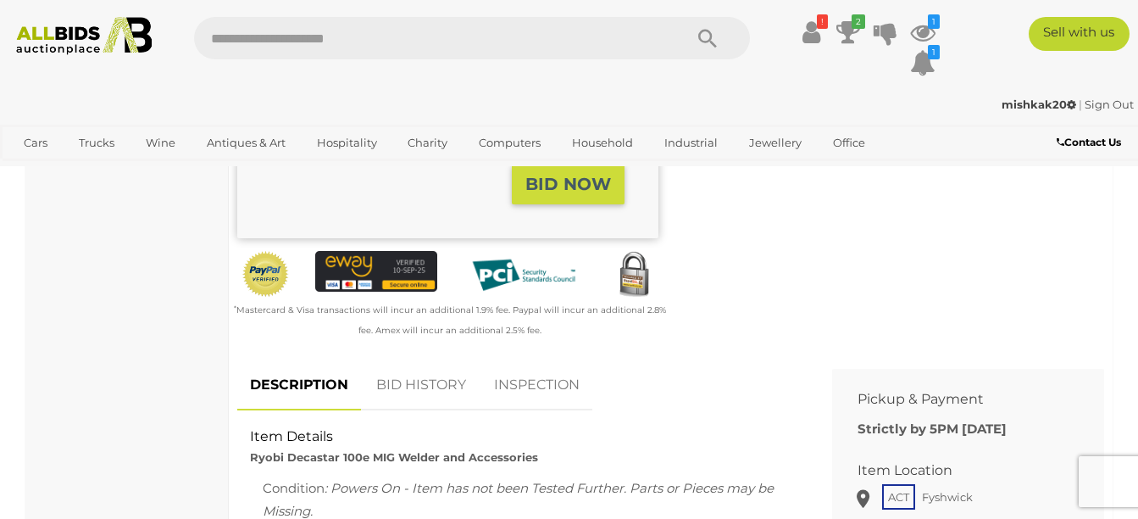
scroll to position [439, 0]
click at [430, 380] on link "BID HISTORY" at bounding box center [421, 384] width 115 height 50
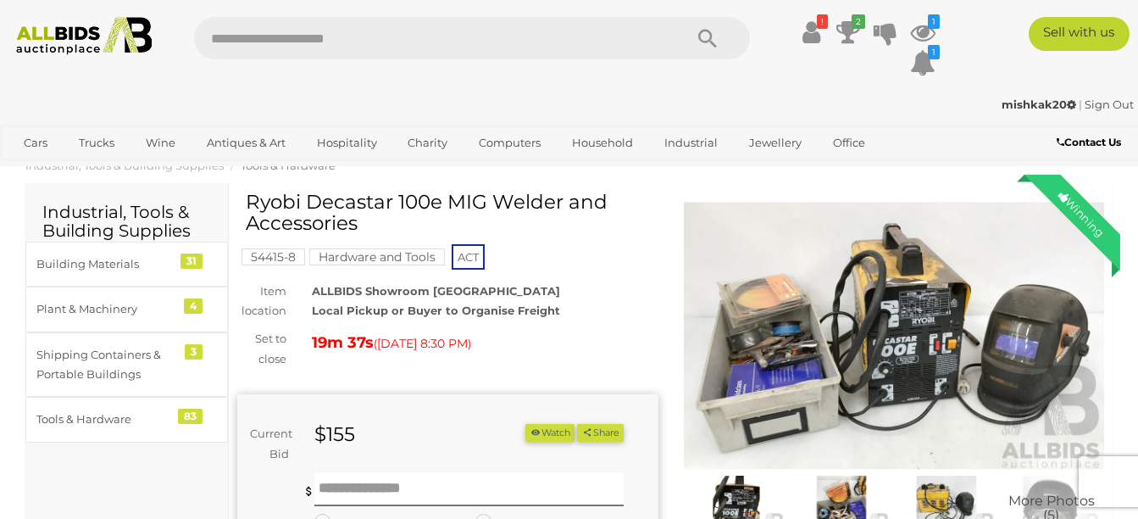
scroll to position [0, 0]
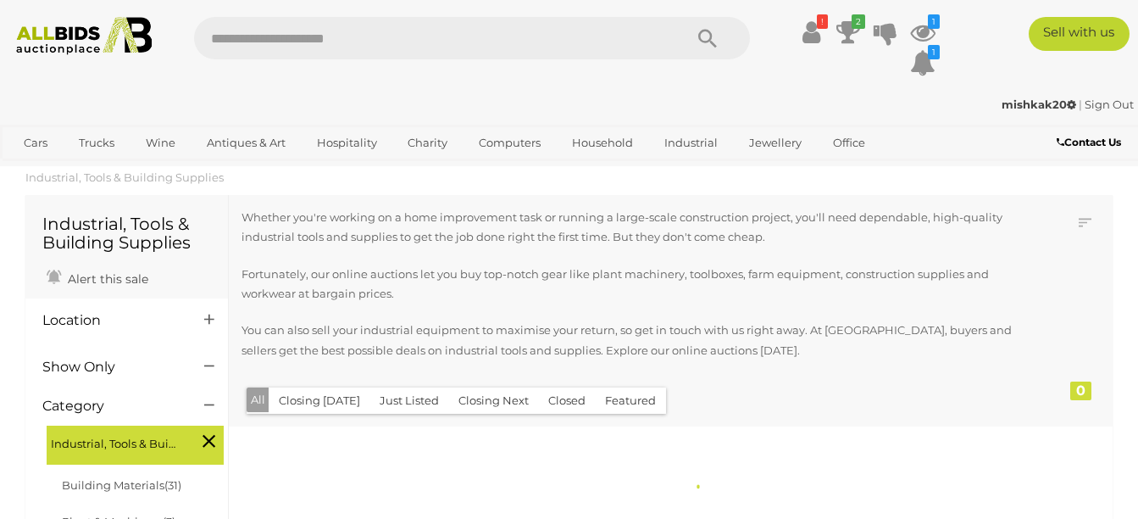
scroll to position [851, 0]
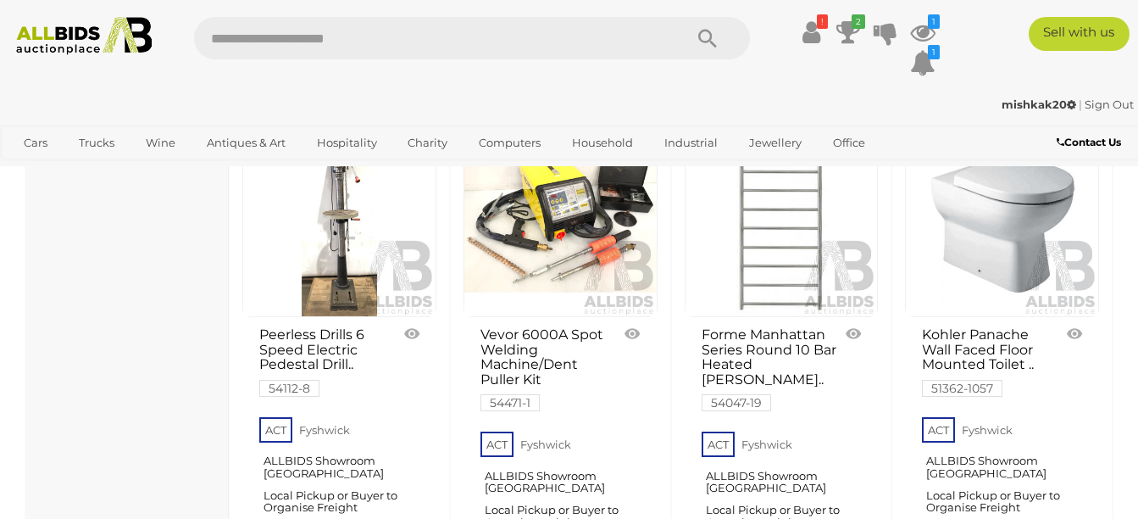
scroll to position [3405, 0]
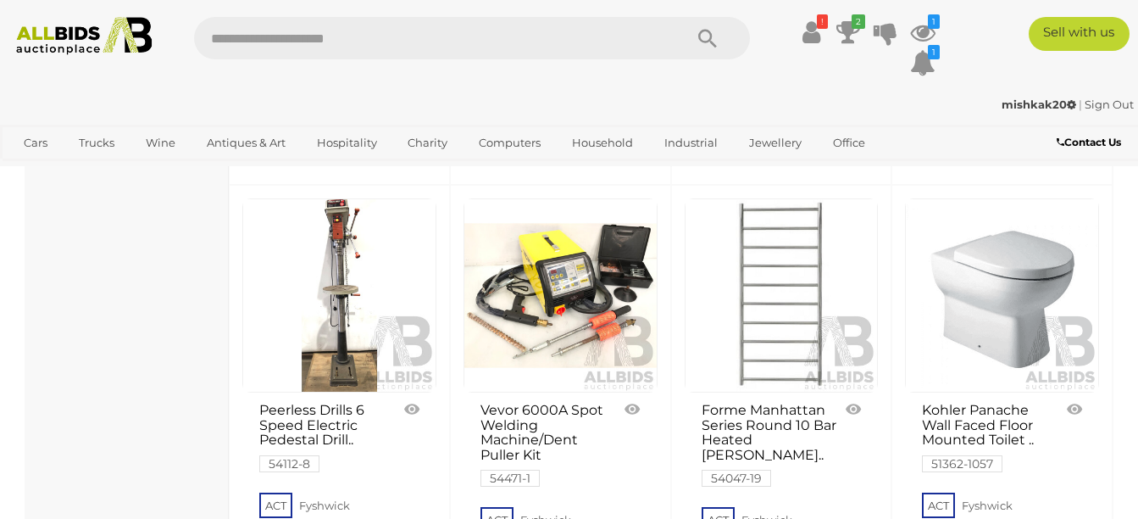
click at [572, 291] on link at bounding box center [560, 295] width 194 height 194
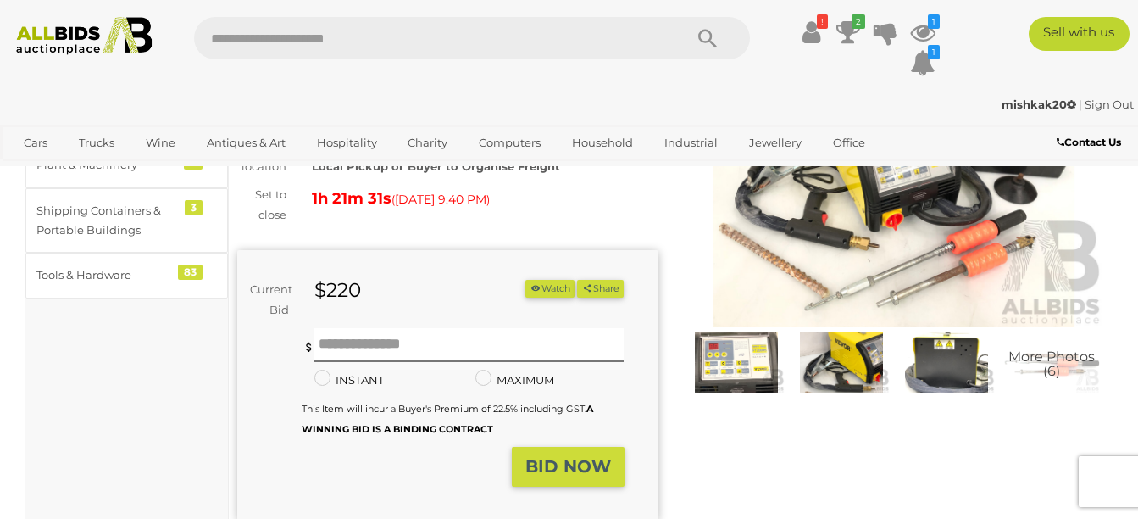
scroll to position [157, 0]
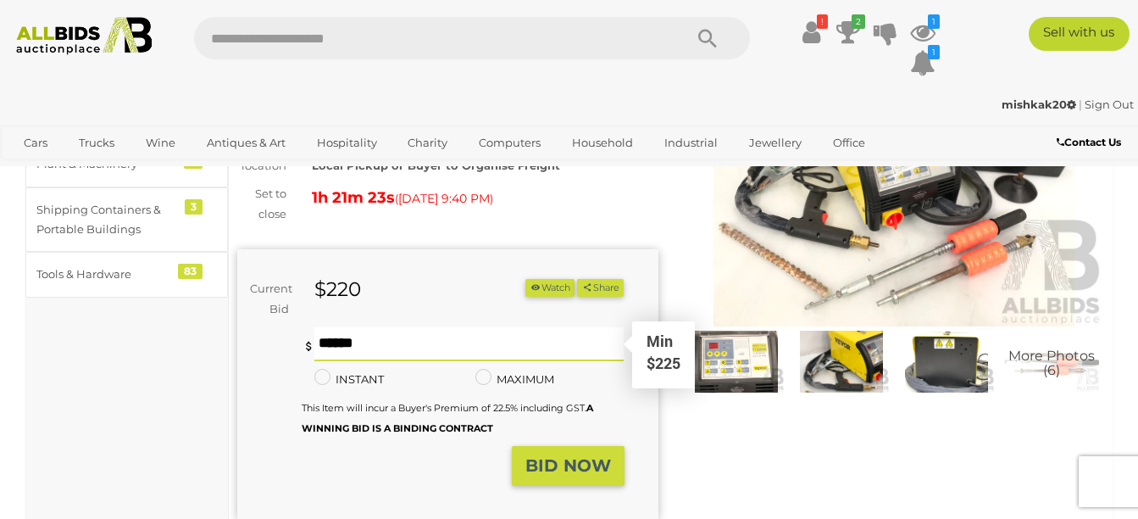
click at [319, 343] on input "text" at bounding box center [468, 344] width 309 height 34
type input "***"
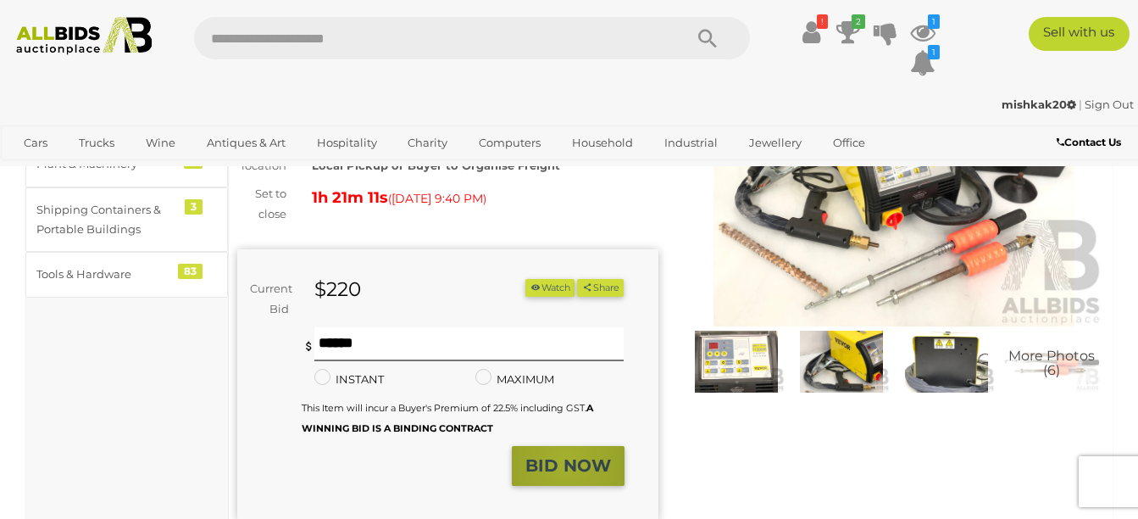
click at [567, 462] on strong "BID NOW" at bounding box center [568, 465] width 86 height 20
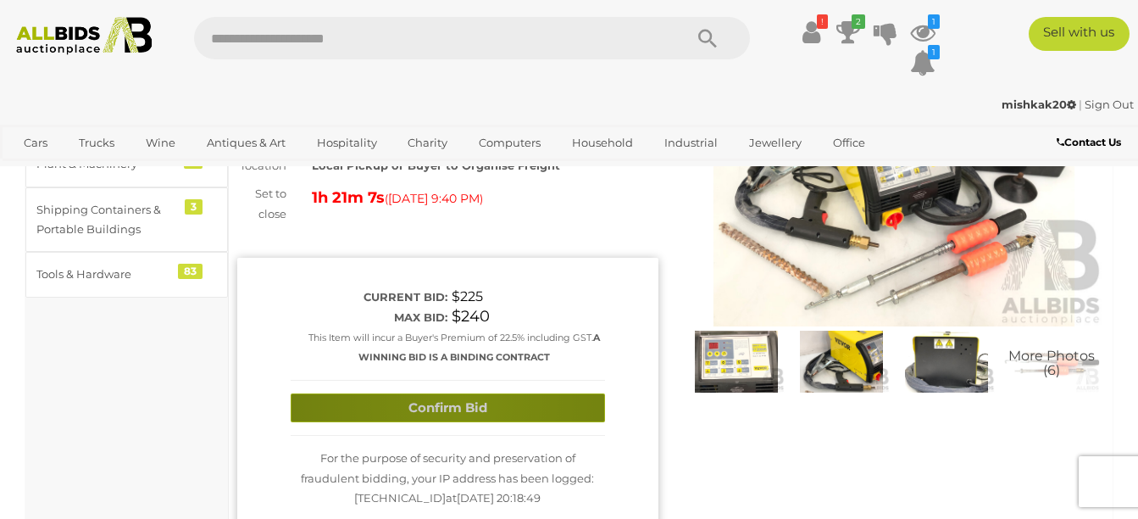
click at [463, 402] on button "Confirm Bid" at bounding box center [448, 408] width 314 height 30
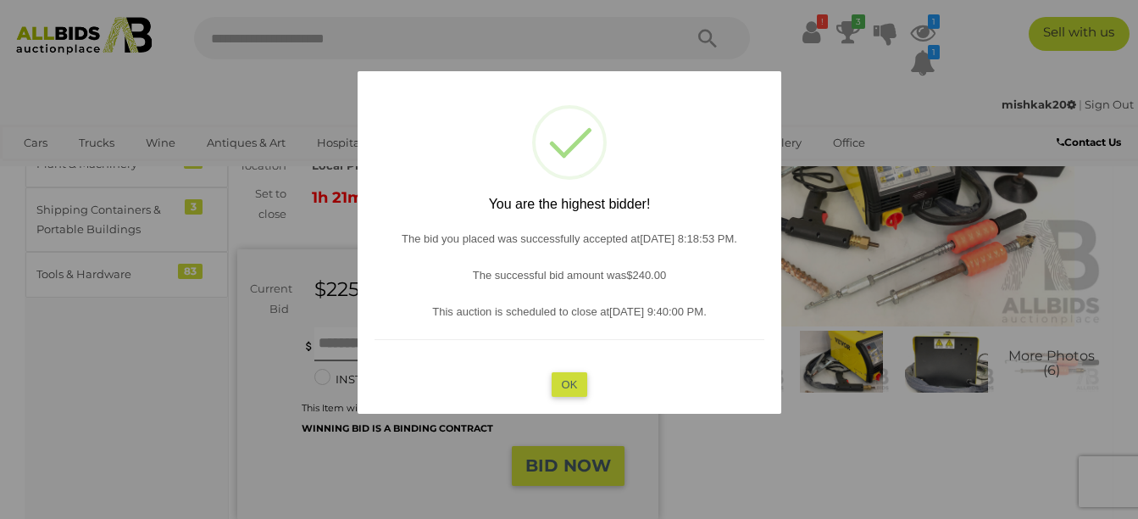
click at [563, 377] on button "OK" at bounding box center [569, 384] width 36 height 25
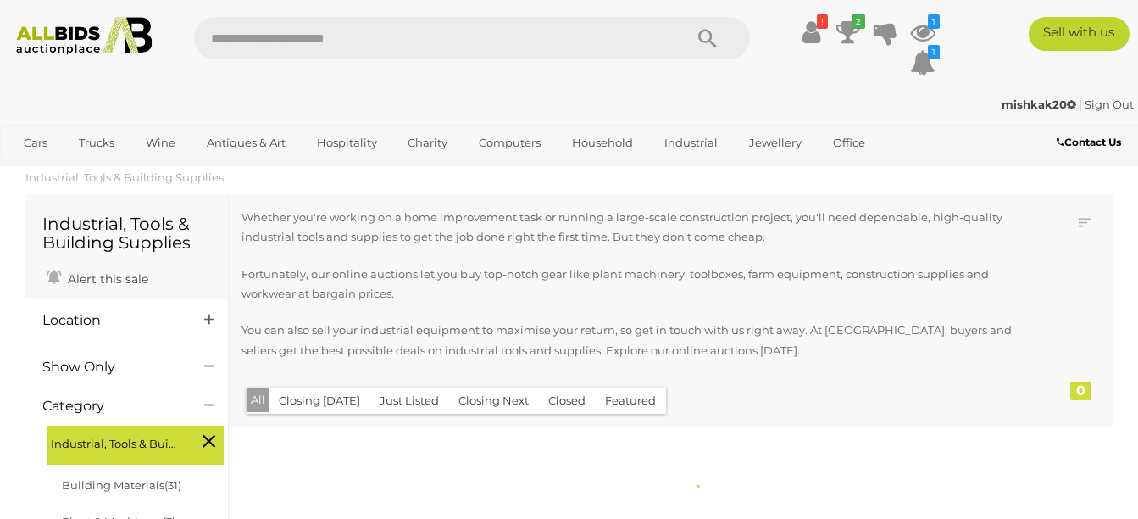
scroll to position [1306, 0]
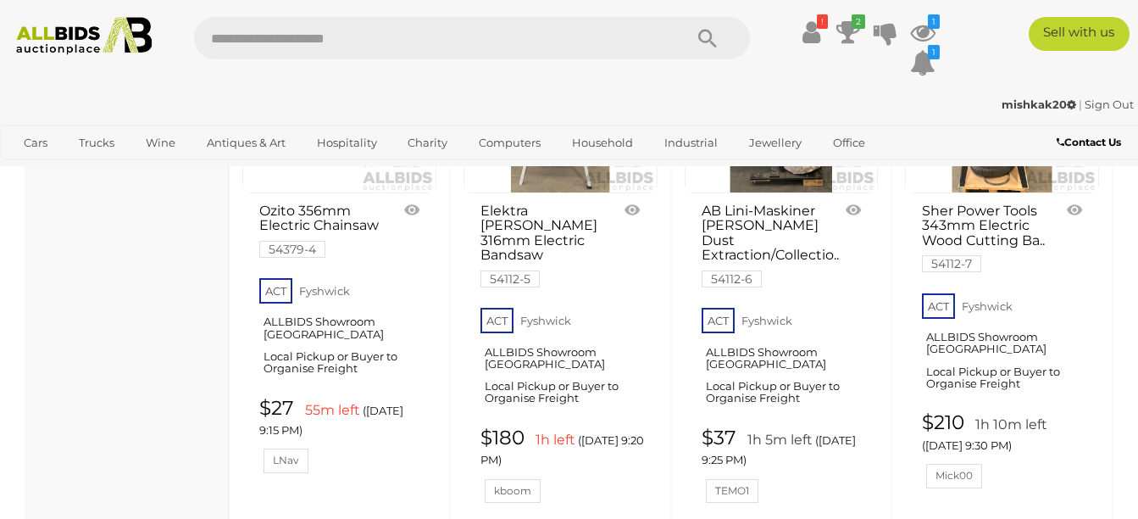
scroll to position [3065, 0]
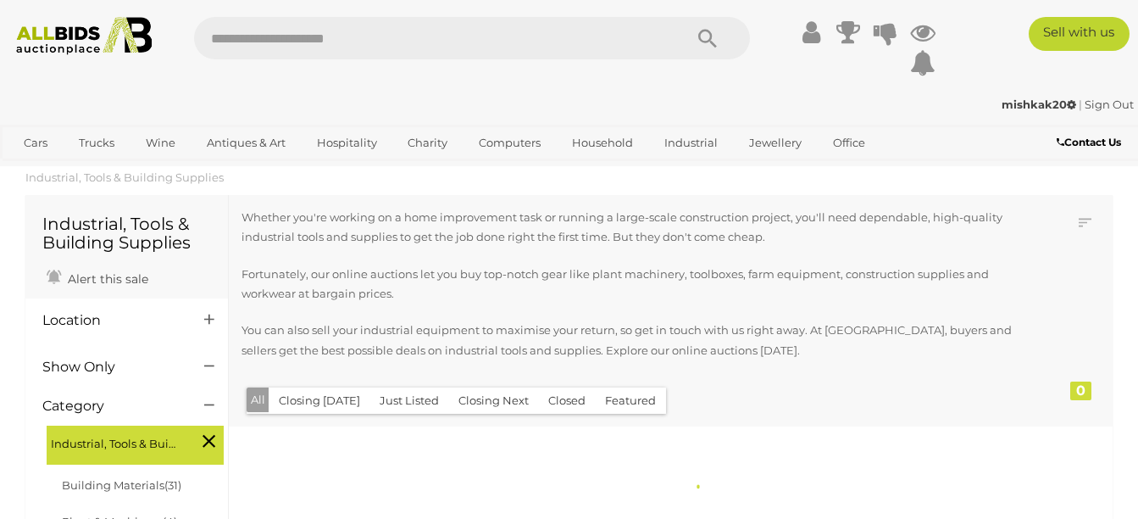
scroll to position [1306, 0]
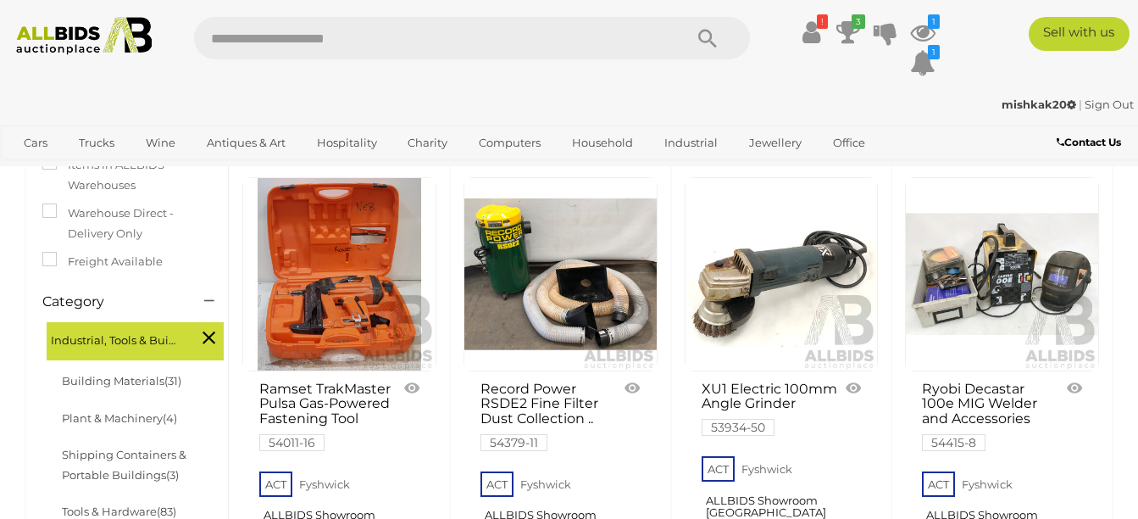
scroll to position [290, 0]
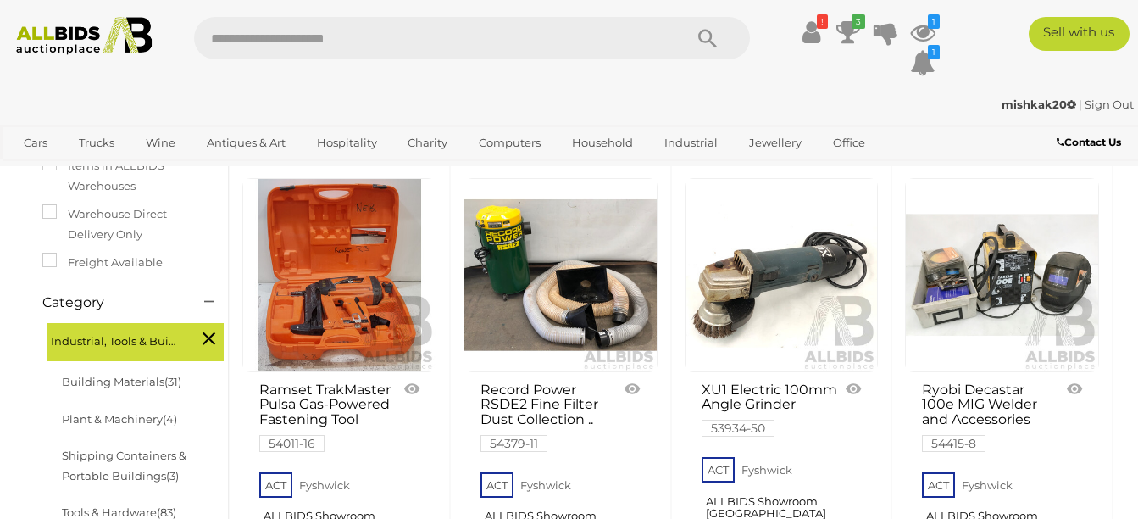
click at [1021, 285] on link at bounding box center [1002, 275] width 194 height 194
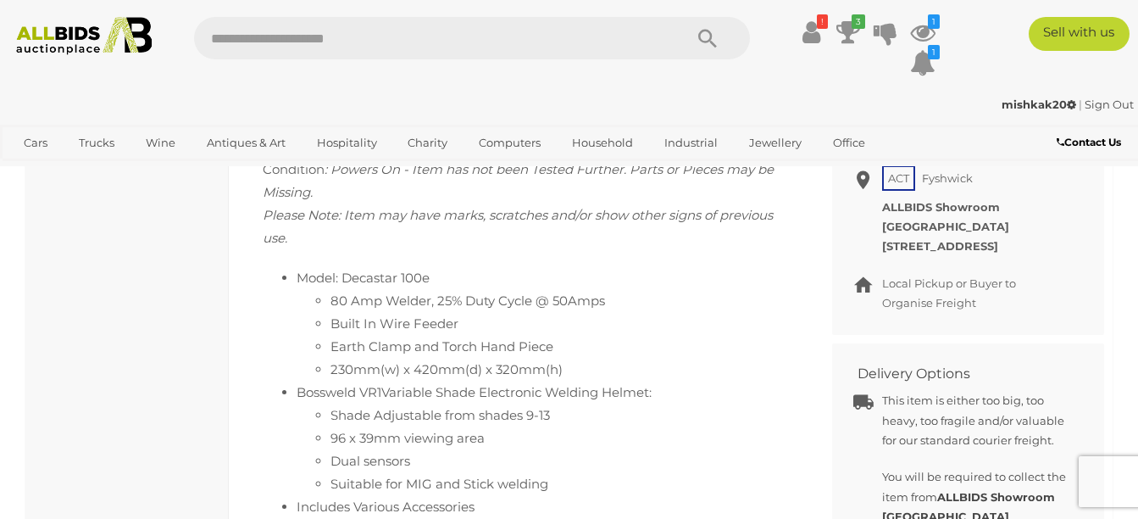
scroll to position [766, 0]
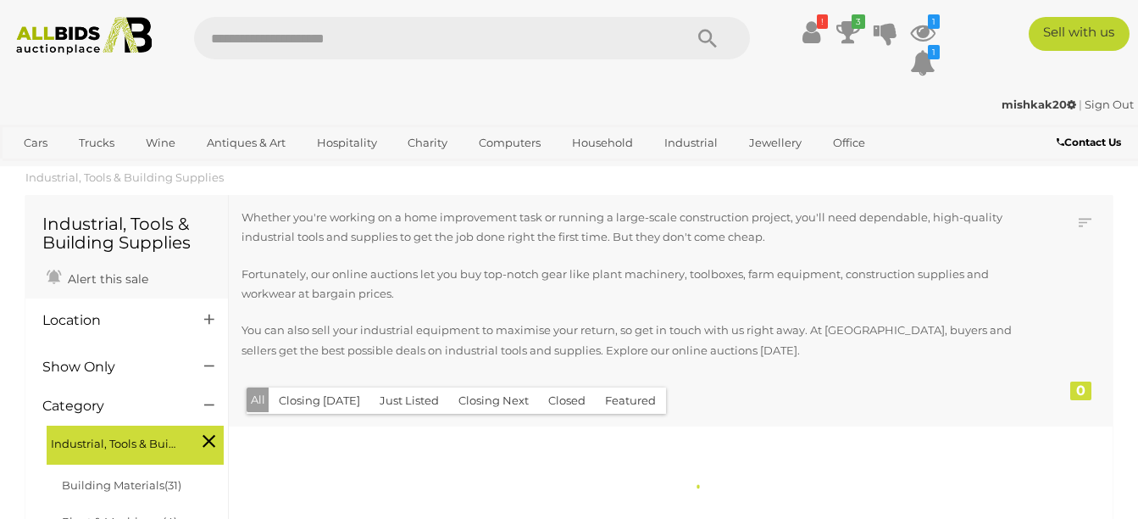
scroll to position [290, 0]
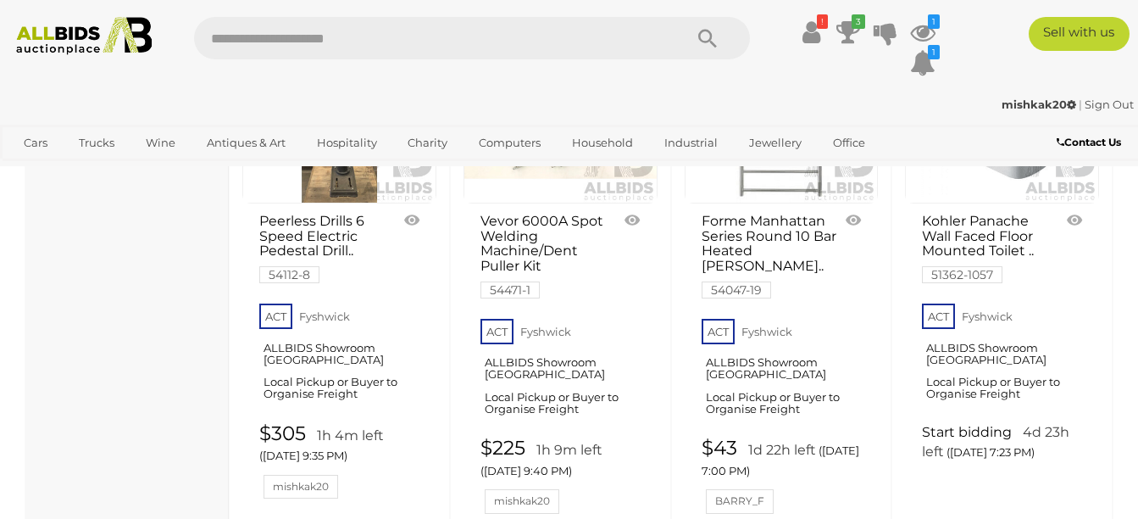
scroll to position [3071, 0]
click at [844, 27] on icon at bounding box center [848, 32] width 24 height 31
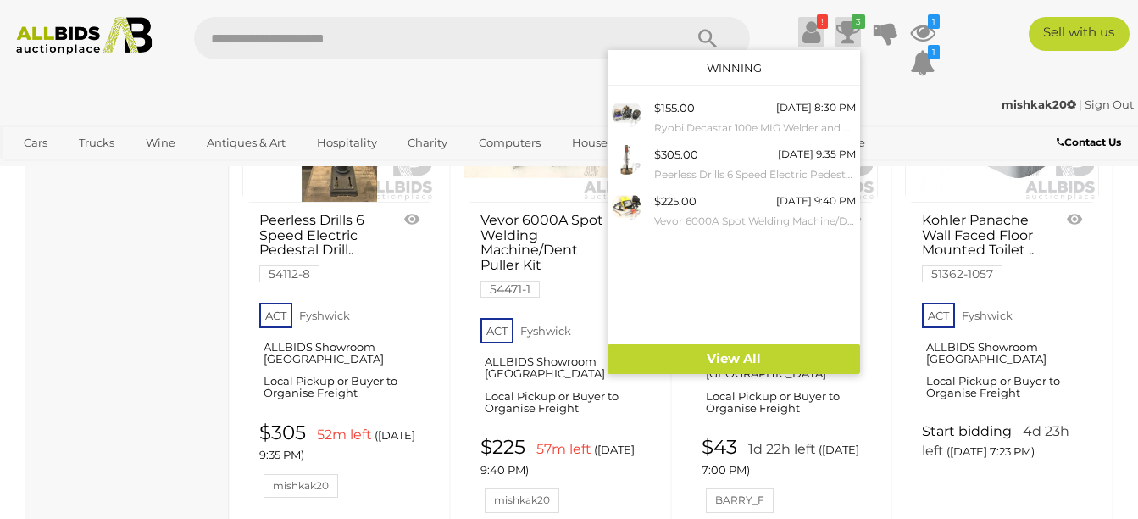
click at [814, 25] on icon at bounding box center [811, 32] width 18 height 31
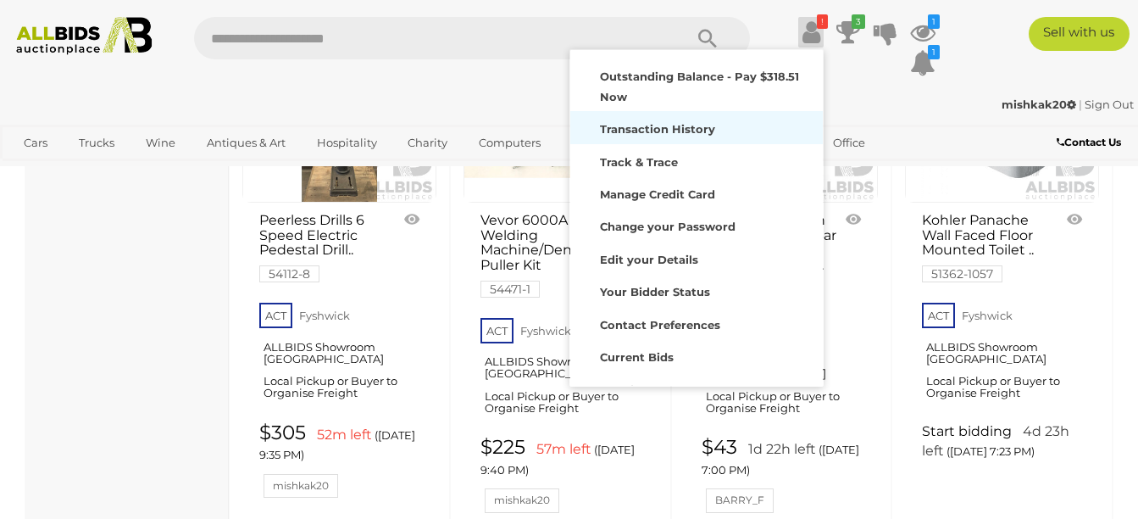
click at [647, 127] on strong "Transaction History" at bounding box center [657, 129] width 115 height 14
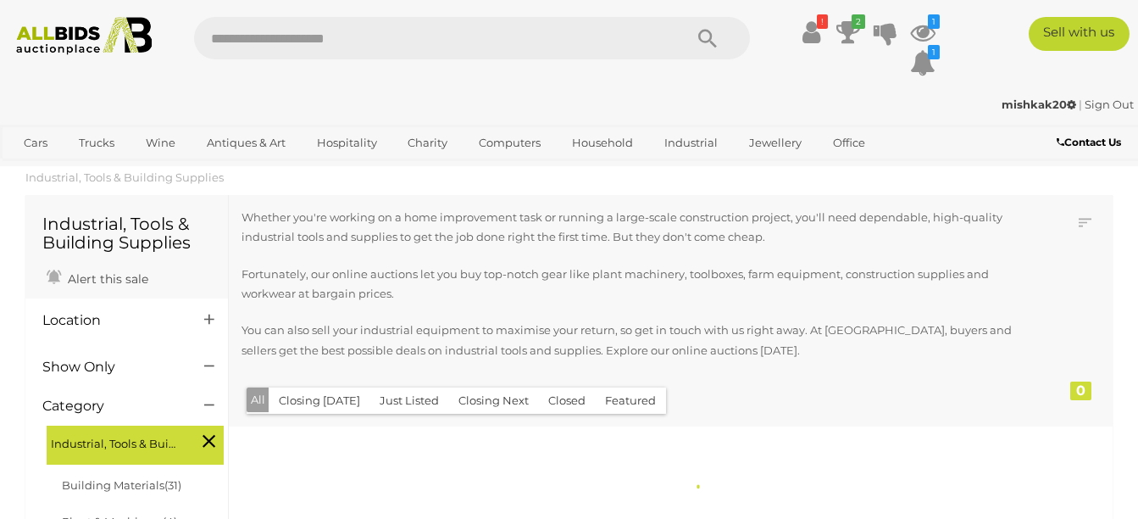
scroll to position [1306, 0]
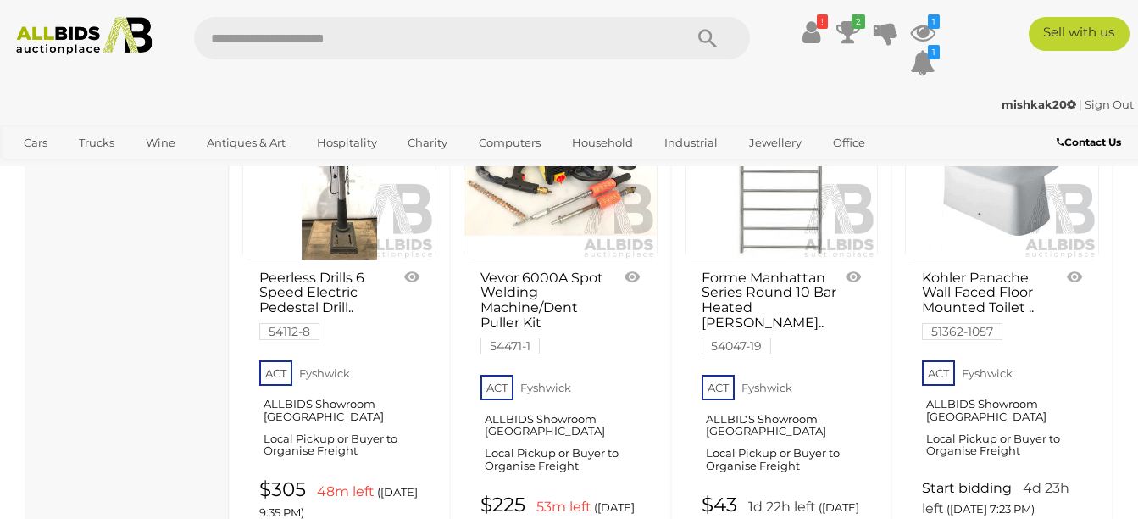
scroll to position [2497, 0]
